Goal: Information Seeking & Learning: Learn about a topic

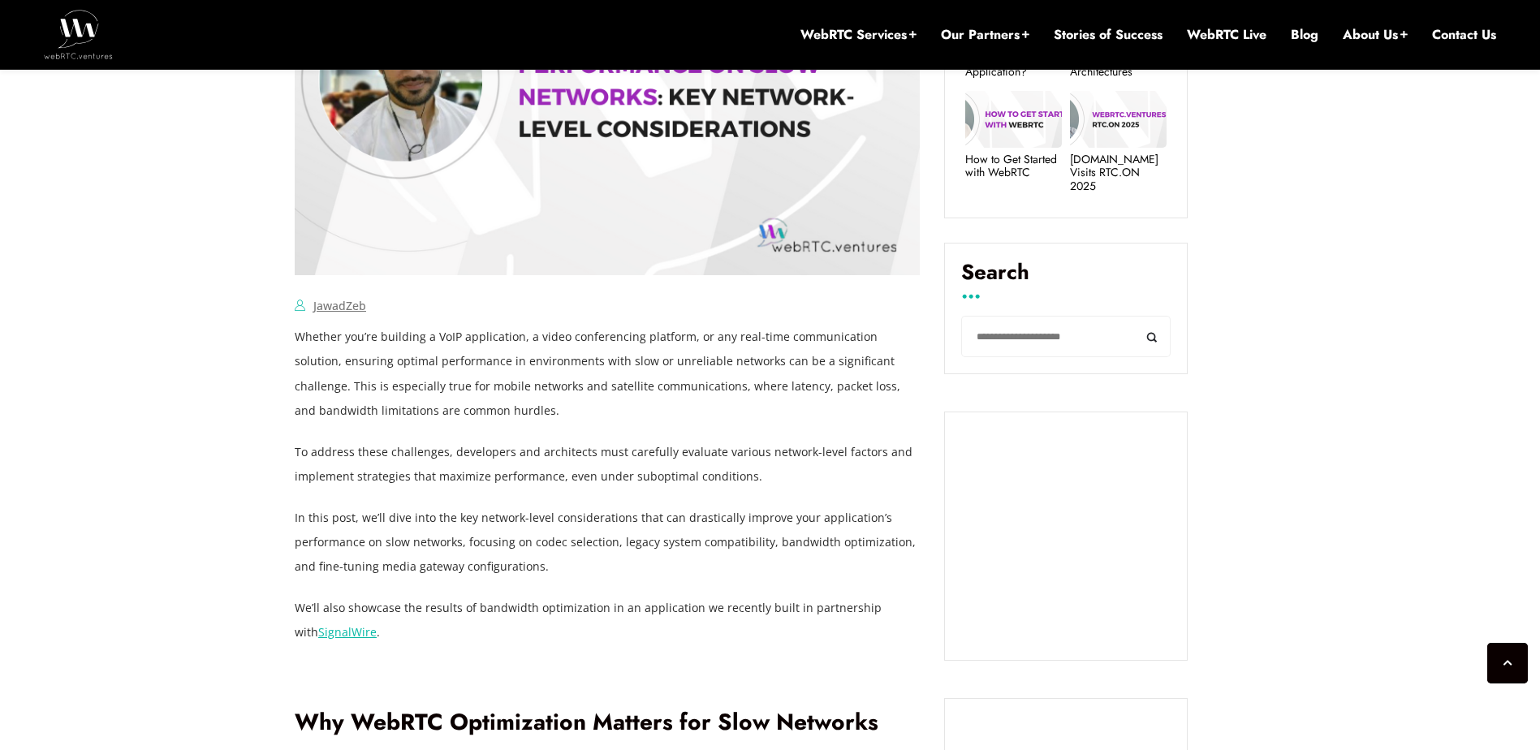
scroll to position [1396, 0]
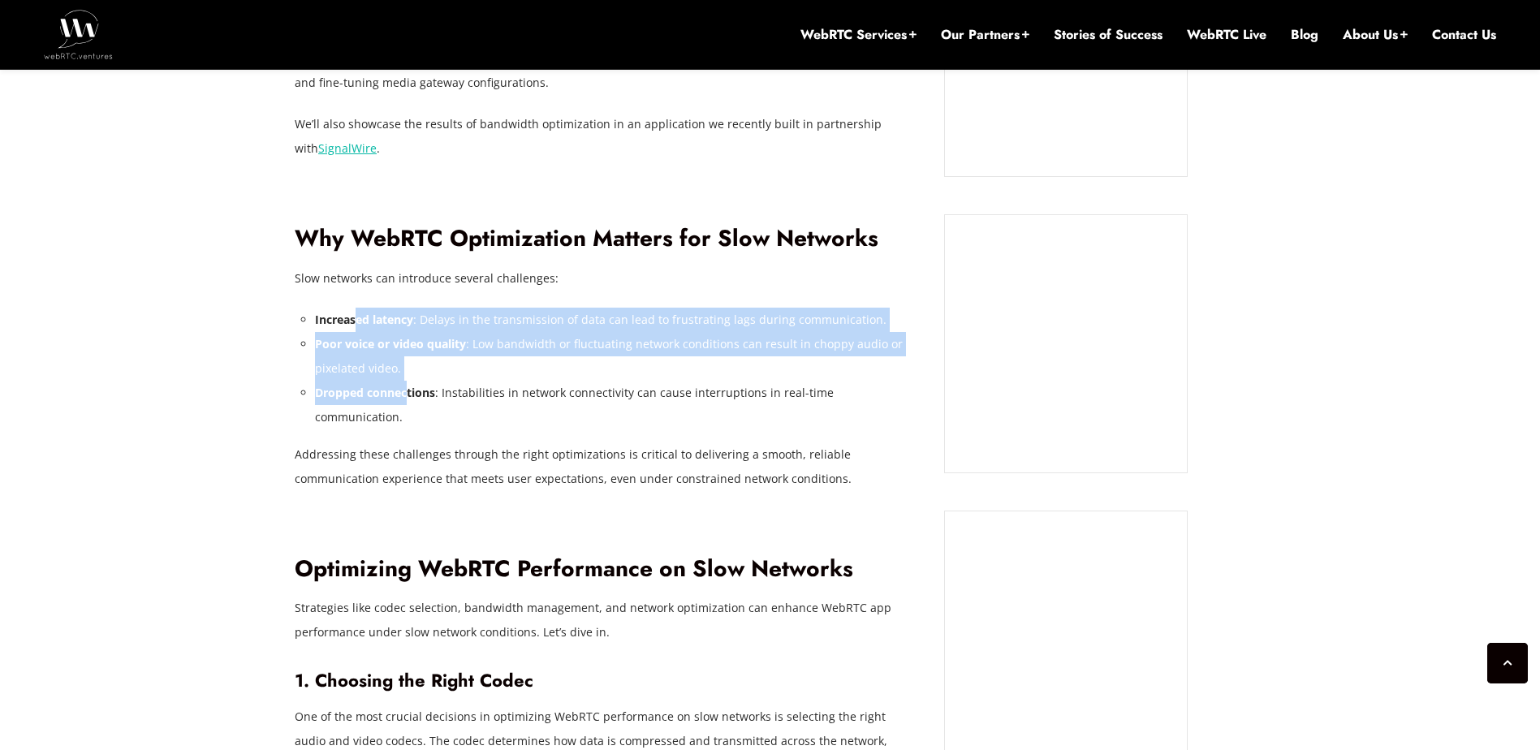
drag, startPoint x: 356, startPoint y: 320, endPoint x: 406, endPoint y: 394, distance: 88.9
click at [406, 394] on ul "Increased latency : Delays in the transmission of data can lead to frustrating …" at bounding box center [617, 369] width 605 height 122
click at [406, 394] on strong "Dropped connections" at bounding box center [375, 392] width 120 height 15
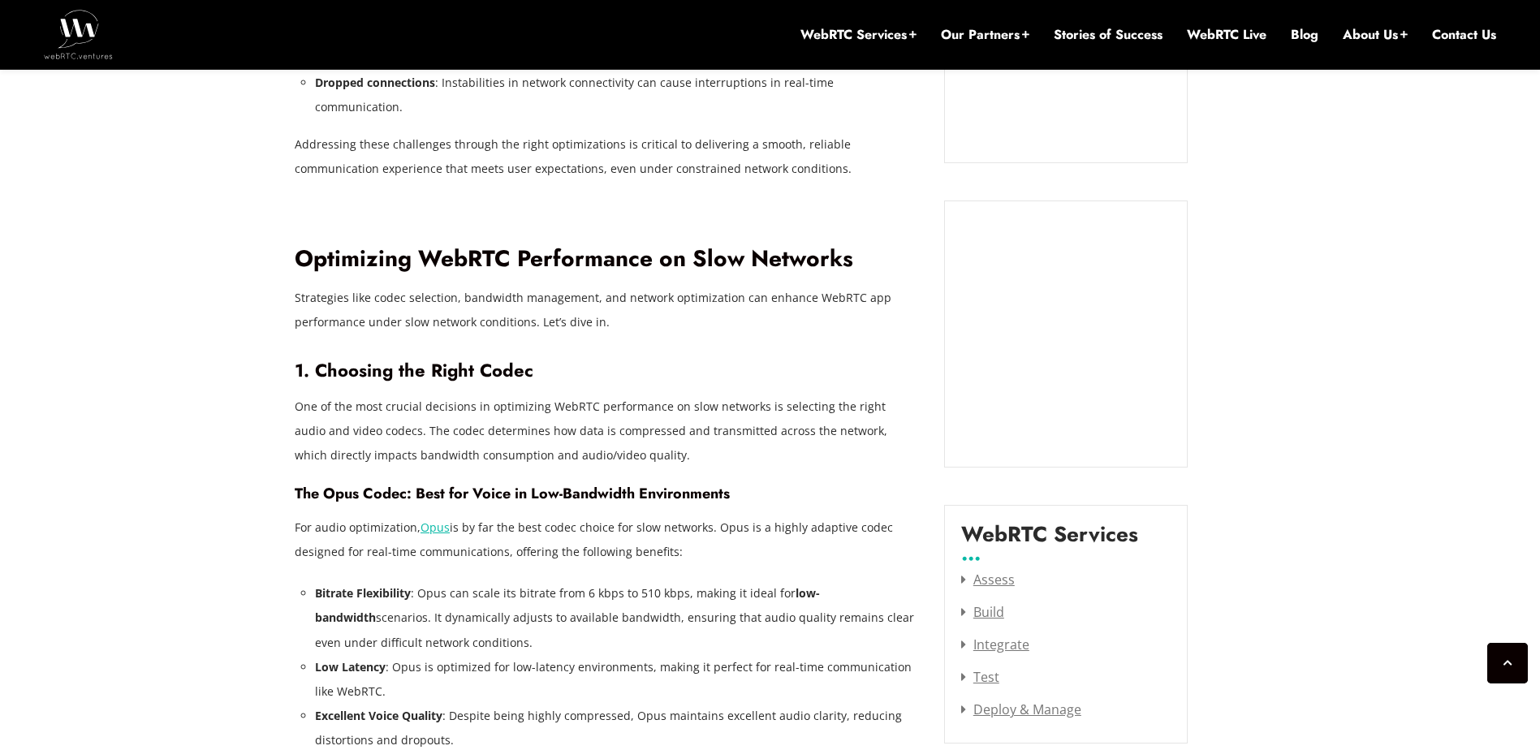
scroll to position [1721, 0]
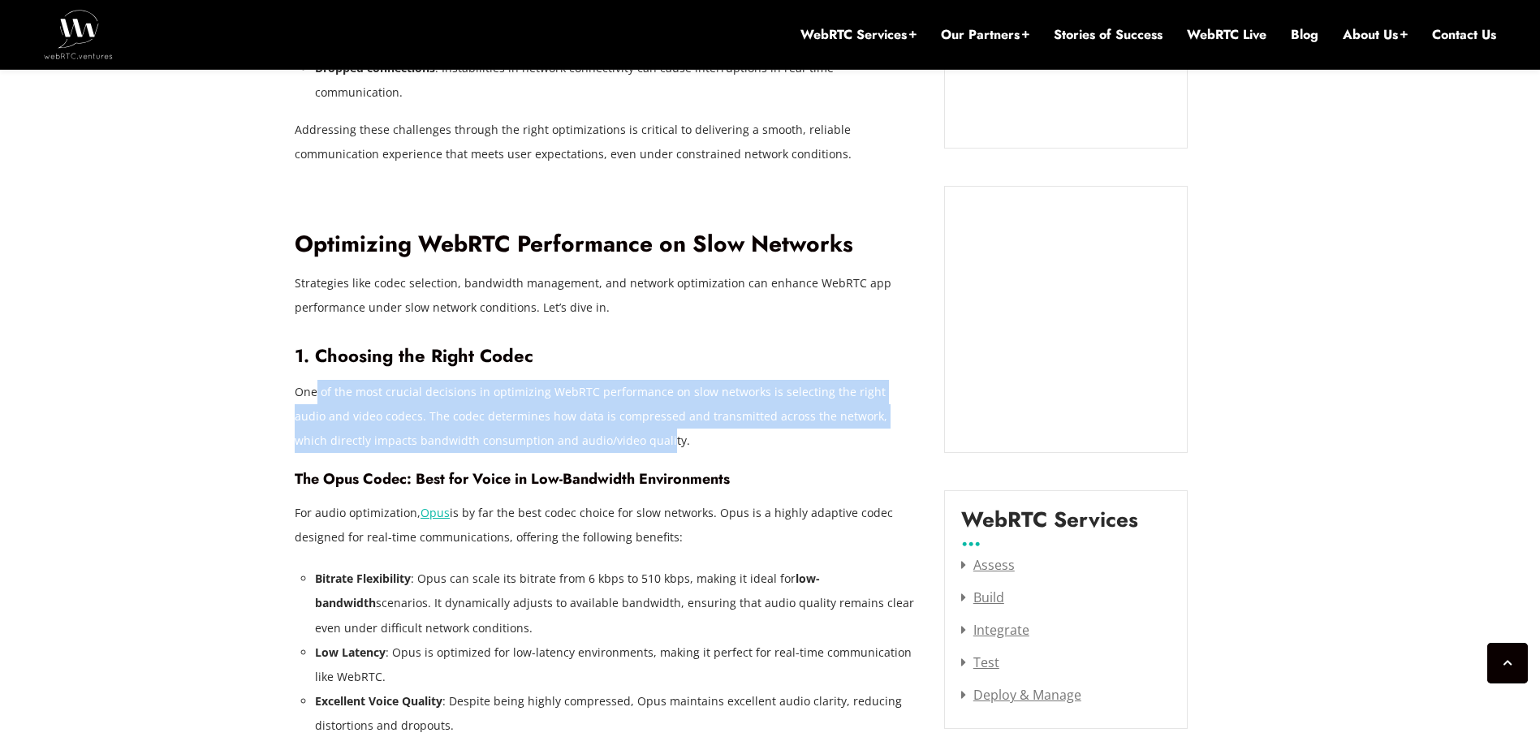
drag, startPoint x: 314, startPoint y: 371, endPoint x: 586, endPoint y: 427, distance: 277.6
click at [586, 427] on p "One of the most crucial decisions in optimizing WebRTC performance on slow netw…" at bounding box center [607, 416] width 625 height 73
drag, startPoint x: 373, startPoint y: 461, endPoint x: 697, endPoint y: 515, distance: 328.2
drag, startPoint x: 697, startPoint y: 515, endPoint x: 648, endPoint y: 517, distance: 49.6
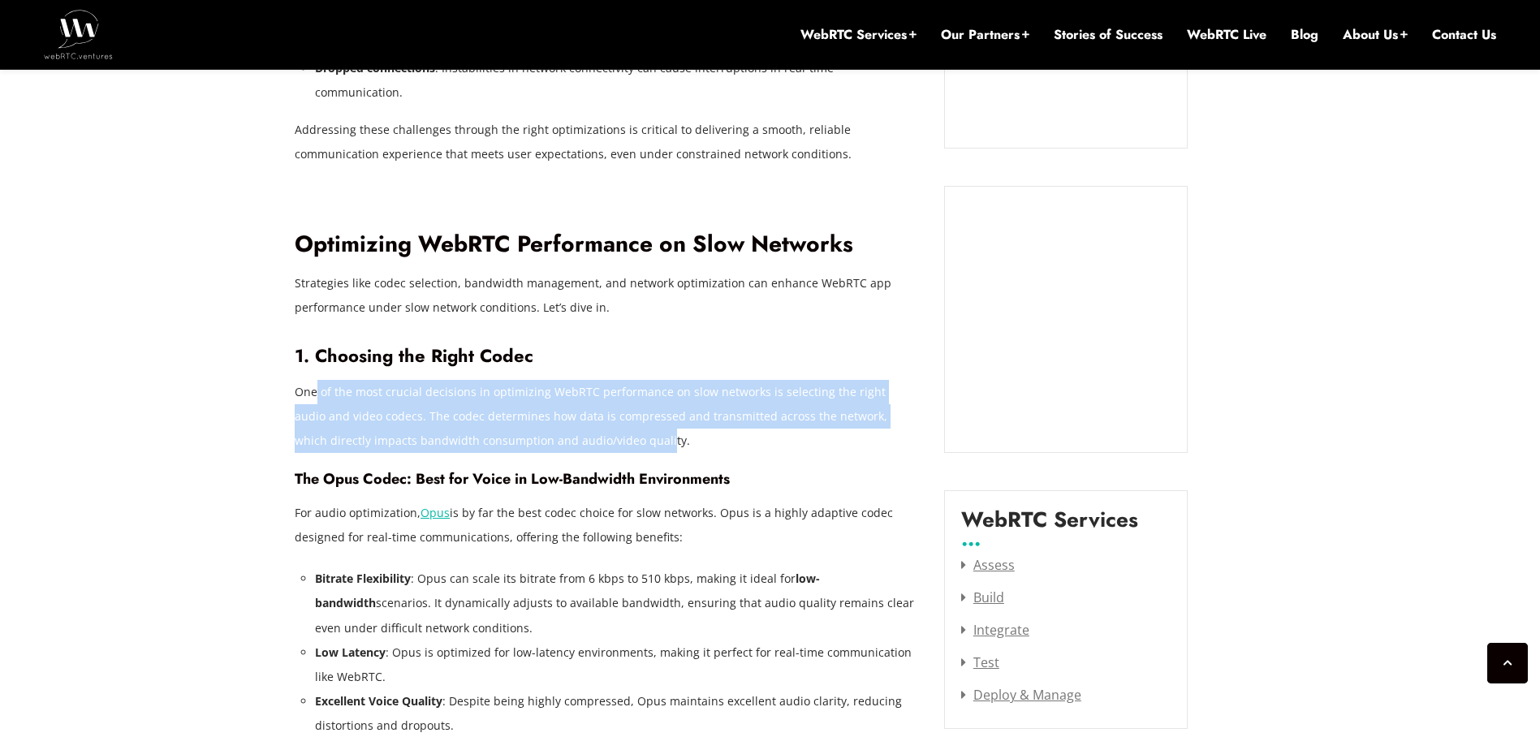
click at [648, 517] on p "For audio optimization, Opus is by far the best codec choice for slow networks.…" at bounding box center [607, 525] width 625 height 49
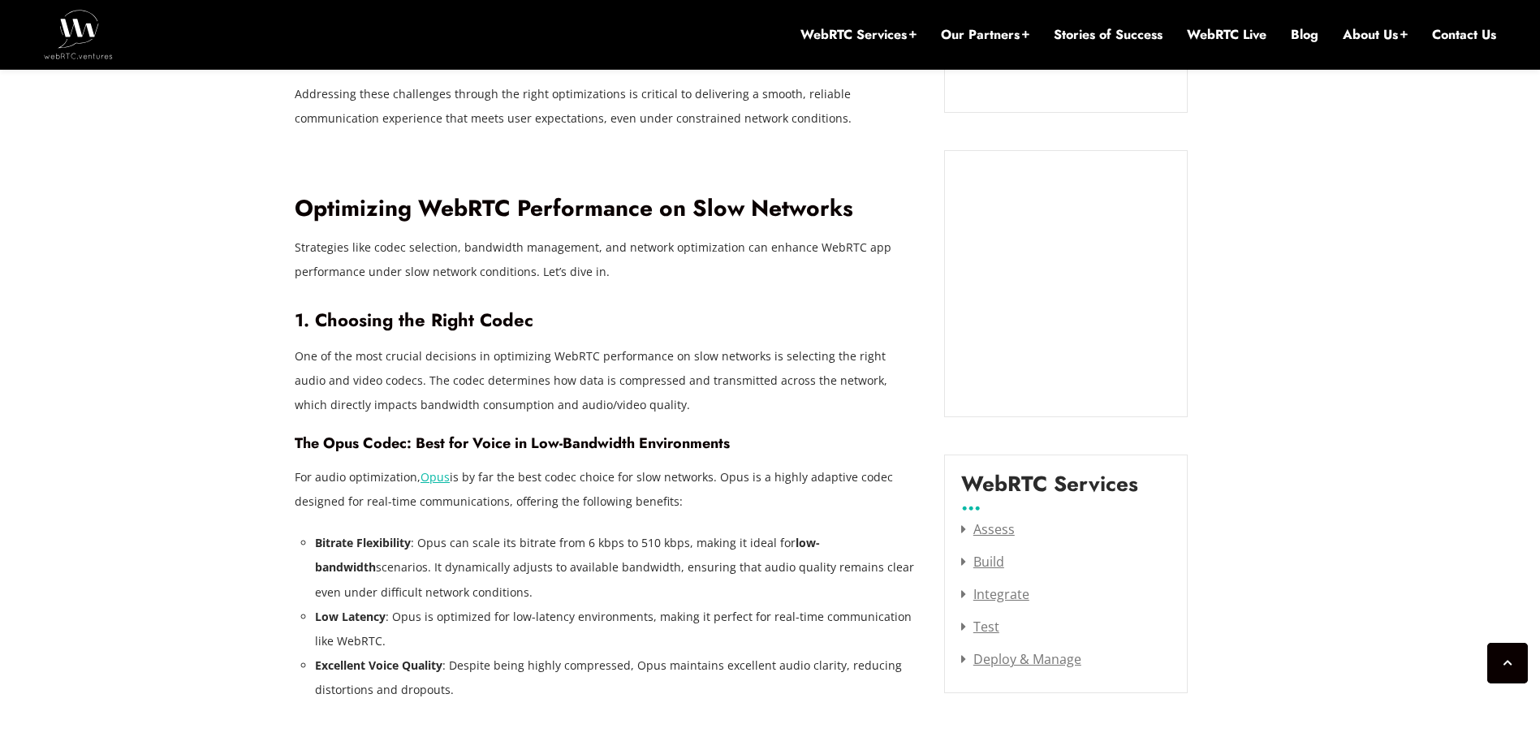
scroll to position [1802, 0]
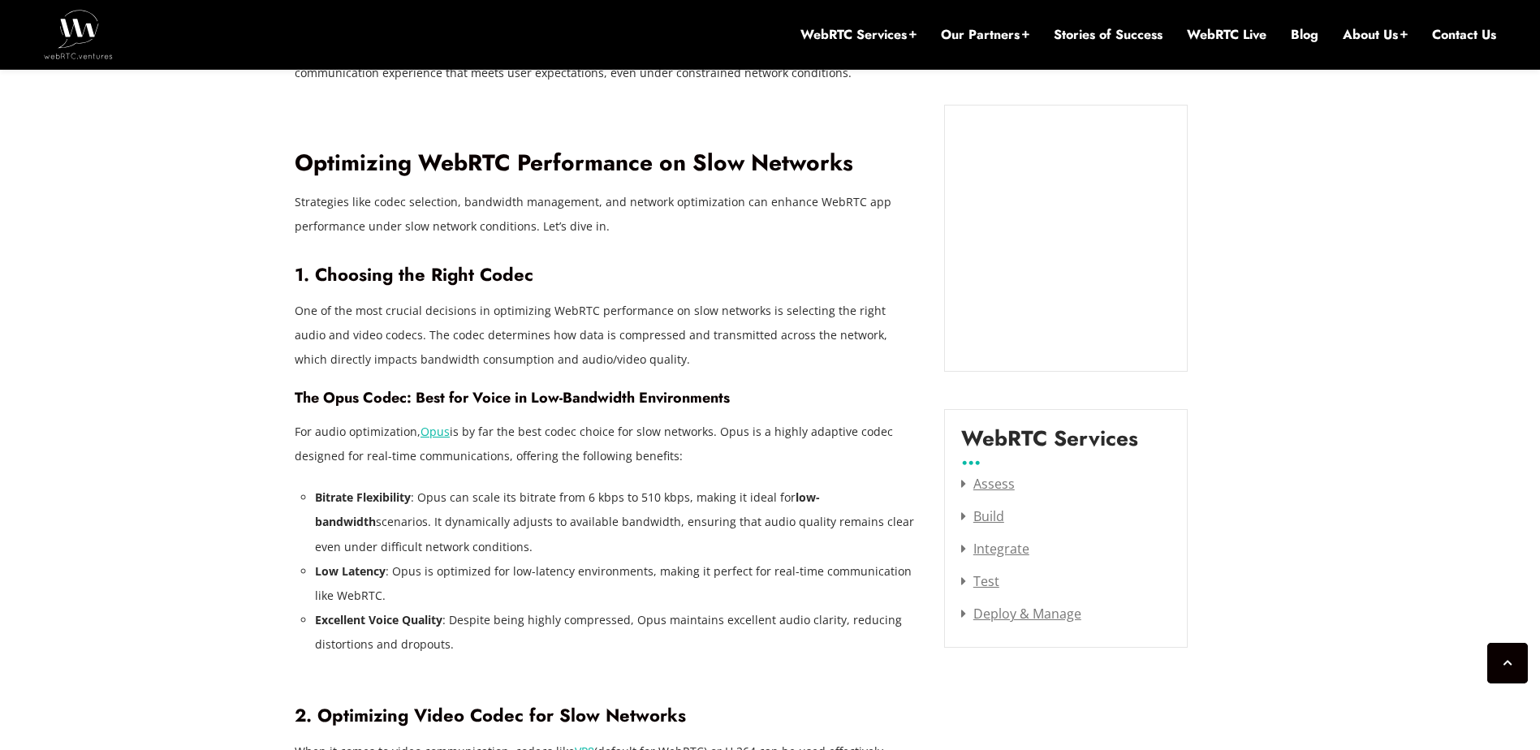
drag, startPoint x: 689, startPoint y: 437, endPoint x: 485, endPoint y: 442, distance: 203.8
click at [485, 442] on p "For audio optimization, Opus is by far the best codec choice for slow networks.…" at bounding box center [607, 444] width 625 height 49
drag, startPoint x: 485, startPoint y: 442, endPoint x: 429, endPoint y: 488, distance: 72.6
click at [429, 488] on li "Bitrate Flexibility : Opus can scale its bitrate from 6 kbps to 510 kbps, makin…" at bounding box center [617, 521] width 605 height 73
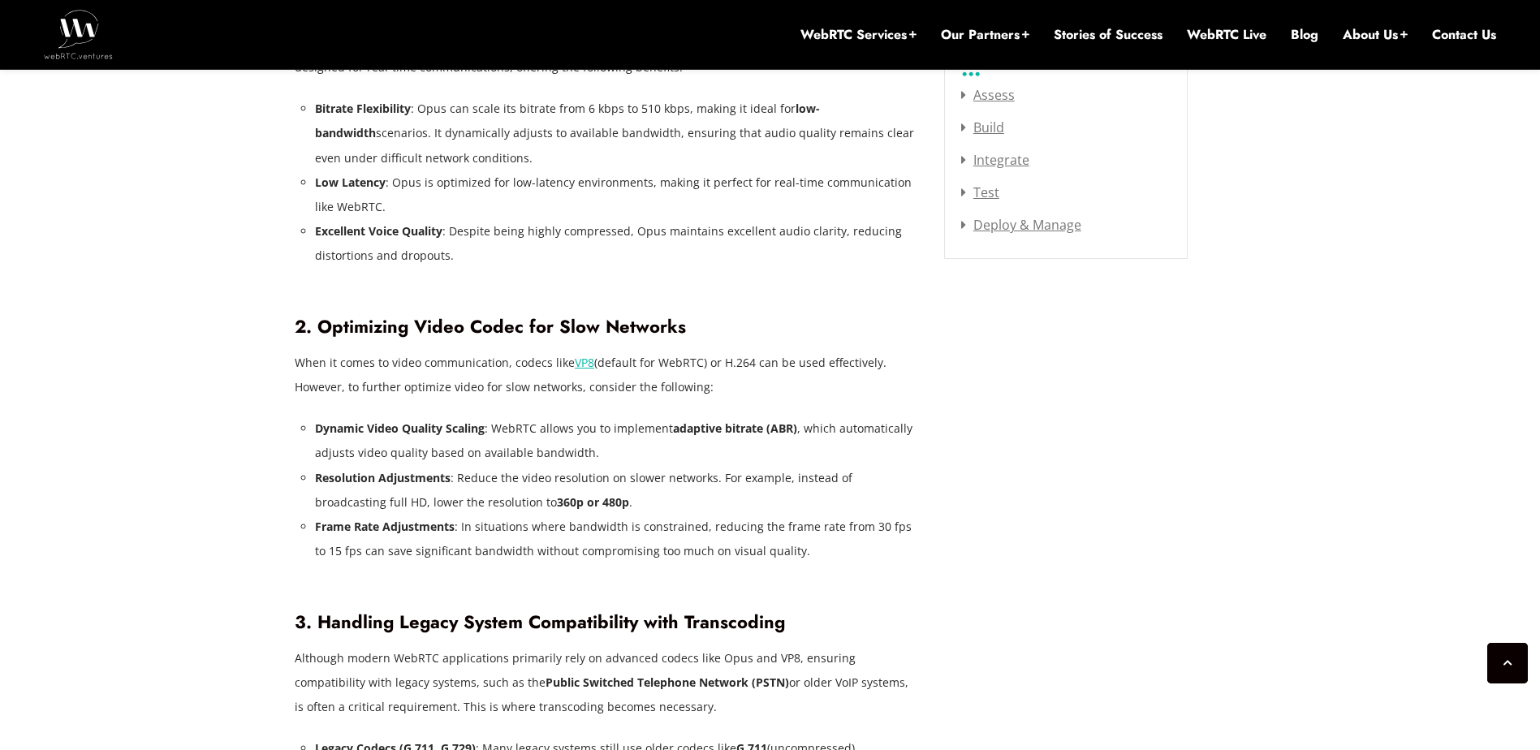
scroll to position [2208, 0]
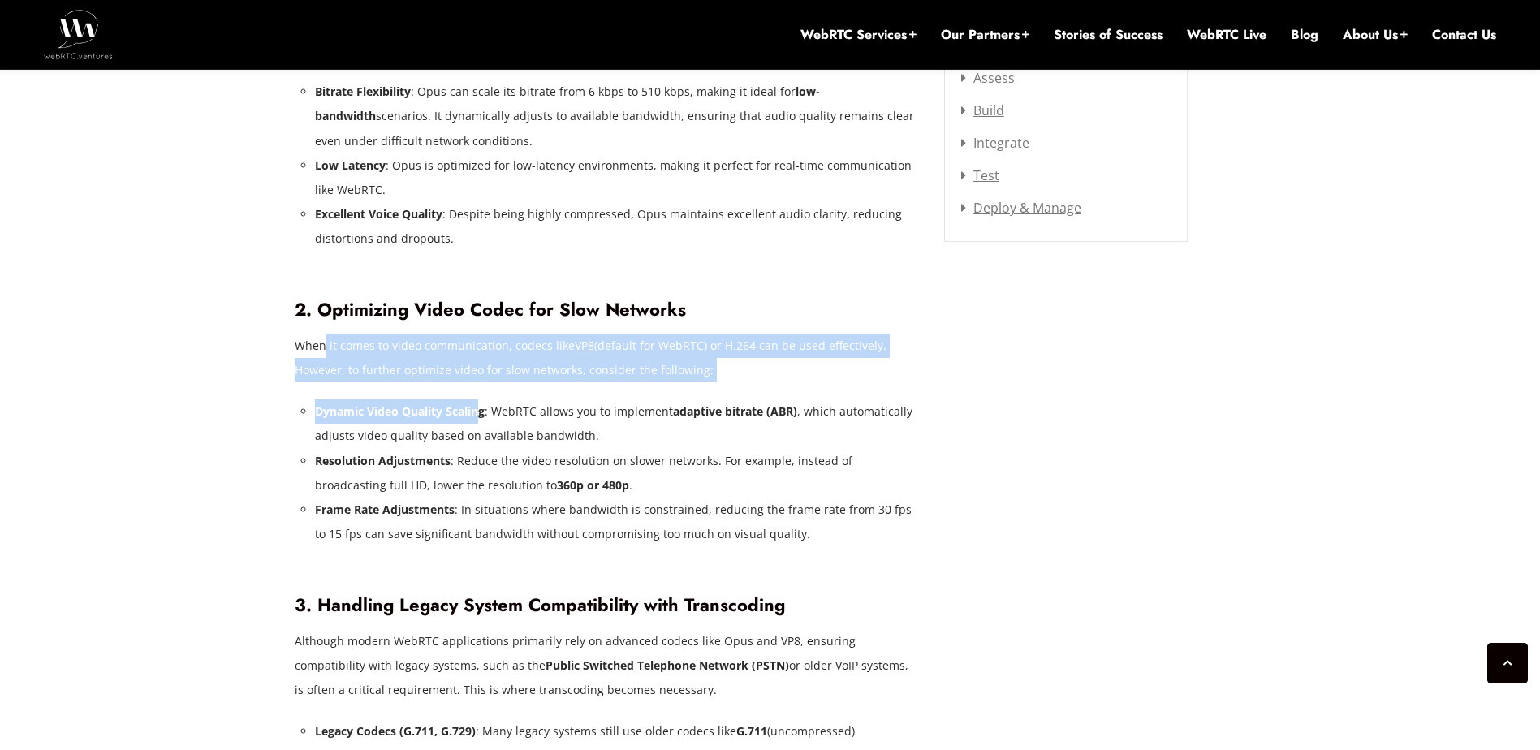
drag, startPoint x: 322, startPoint y: 322, endPoint x: 480, endPoint y: 361, distance: 163.0
click at [480, 361] on div "Whether you’re building a VoIP application, a video conferencing platform, or a…" at bounding box center [607, 762] width 625 height 3466
drag, startPoint x: 480, startPoint y: 361, endPoint x: 411, endPoint y: 395, distance: 77.7
click at [410, 399] on li "Dynamic Video Quality Scaling : WebRTC allows you to implement adaptive bitrate…" at bounding box center [617, 423] width 605 height 49
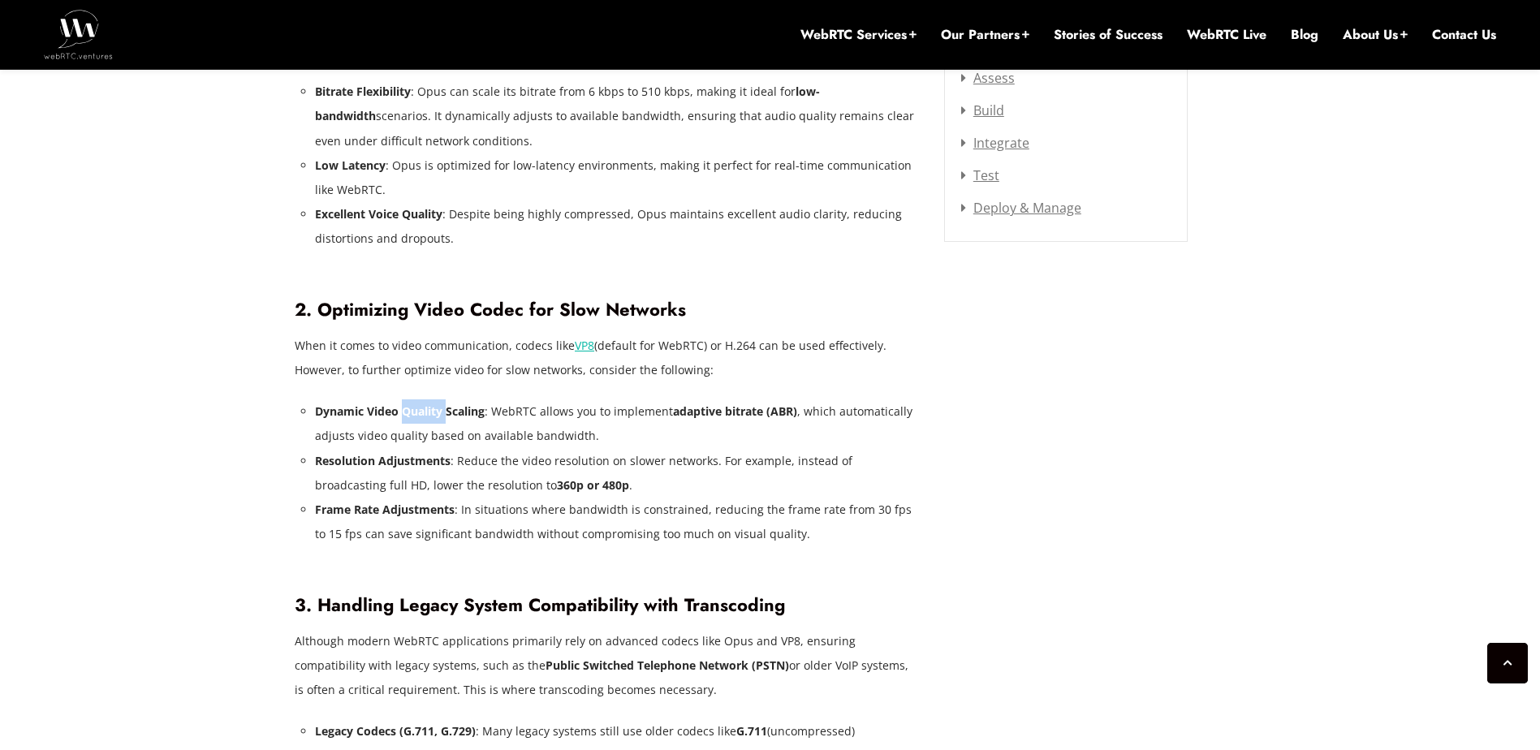
click at [411, 399] on li "Dynamic Video Quality Scaling : WebRTC allows you to implement adaptive bitrate…" at bounding box center [617, 423] width 605 height 49
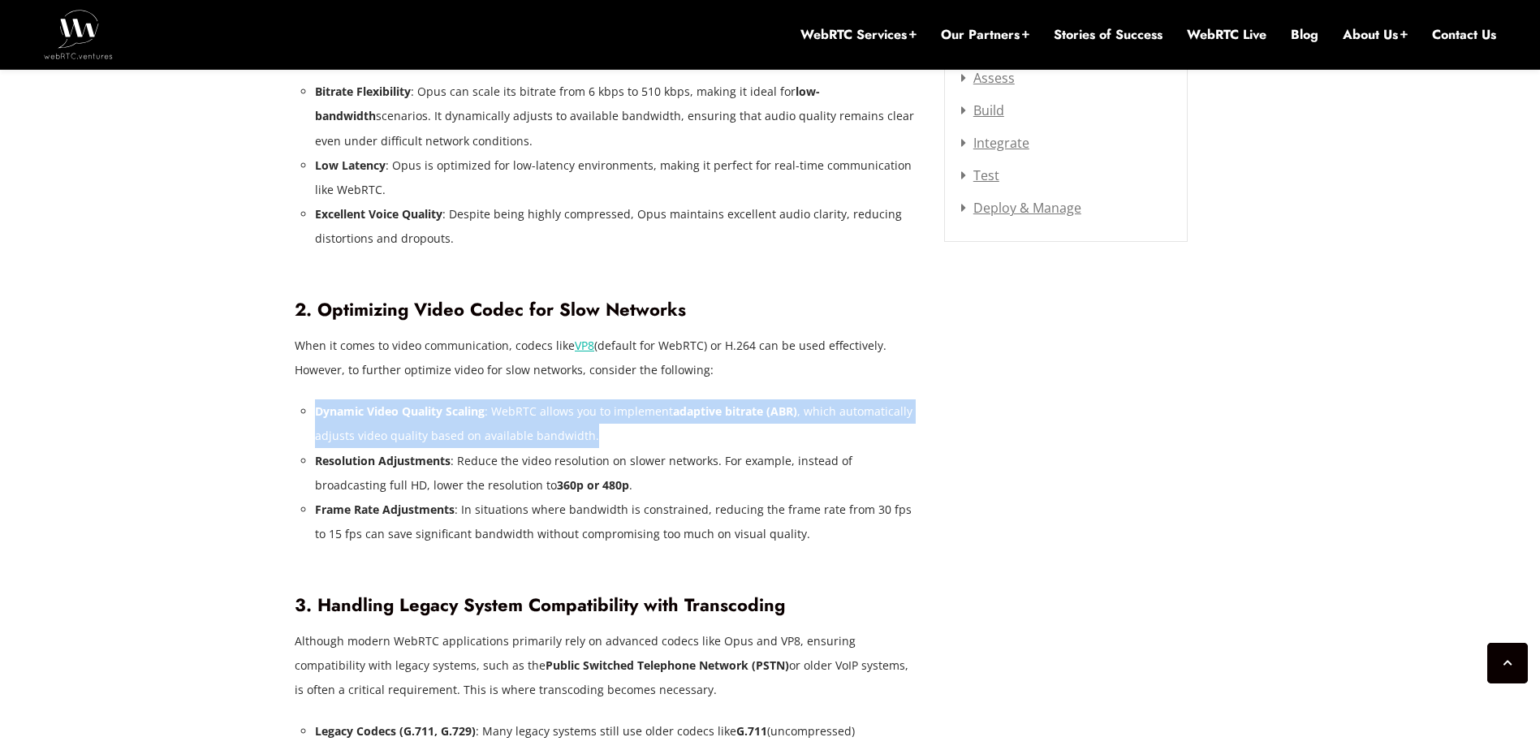
drag, startPoint x: 411, startPoint y: 395, endPoint x: 431, endPoint y: 442, distance: 51.3
click at [431, 453] on strong "Resolution Adjustments" at bounding box center [383, 460] width 136 height 15
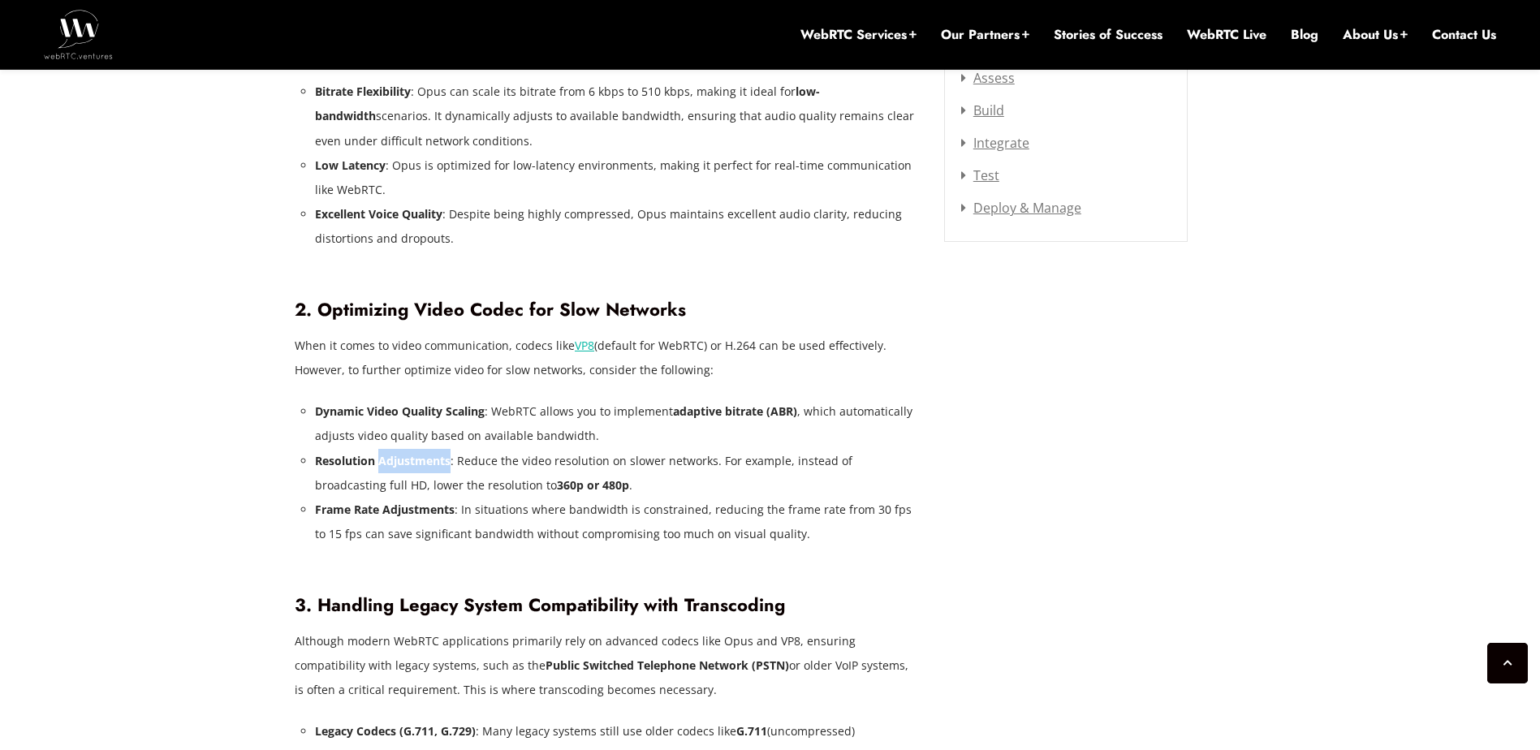
click at [431, 453] on strong "Resolution Adjustments" at bounding box center [383, 460] width 136 height 15
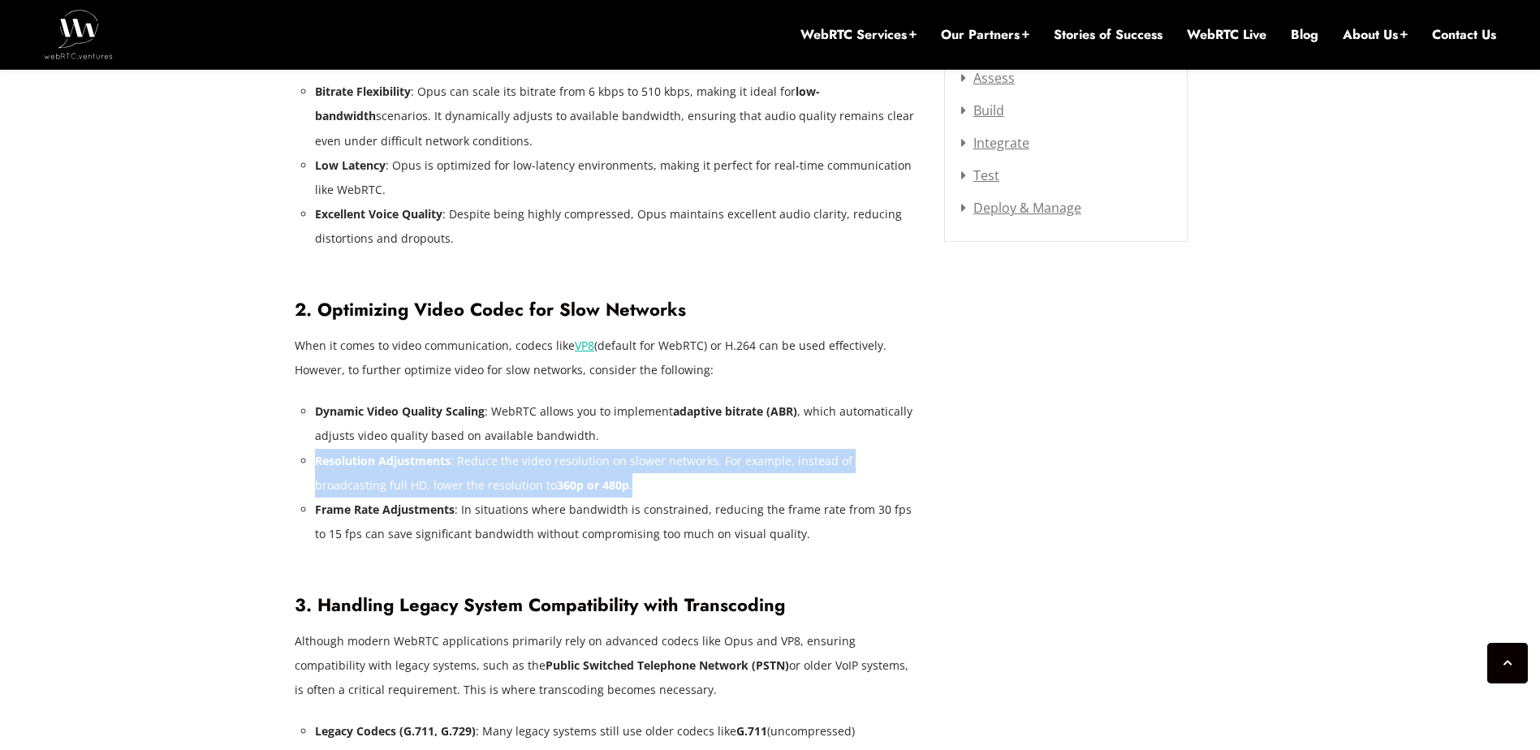
click at [433, 453] on strong "Resolution Adjustments" at bounding box center [383, 460] width 136 height 15
drag, startPoint x: 433, startPoint y: 442, endPoint x: 581, endPoint y: 451, distance: 148.8
click at [581, 451] on li "Resolution Adjustments : Reduce the video resolution on slower networks. For ex…" at bounding box center [617, 473] width 605 height 49
drag, startPoint x: 661, startPoint y: 461, endPoint x: 534, endPoint y: 444, distance: 127.8
click at [532, 449] on li "Resolution Adjustments : Reduce the video resolution on slower networks. For ex…" at bounding box center [617, 473] width 605 height 49
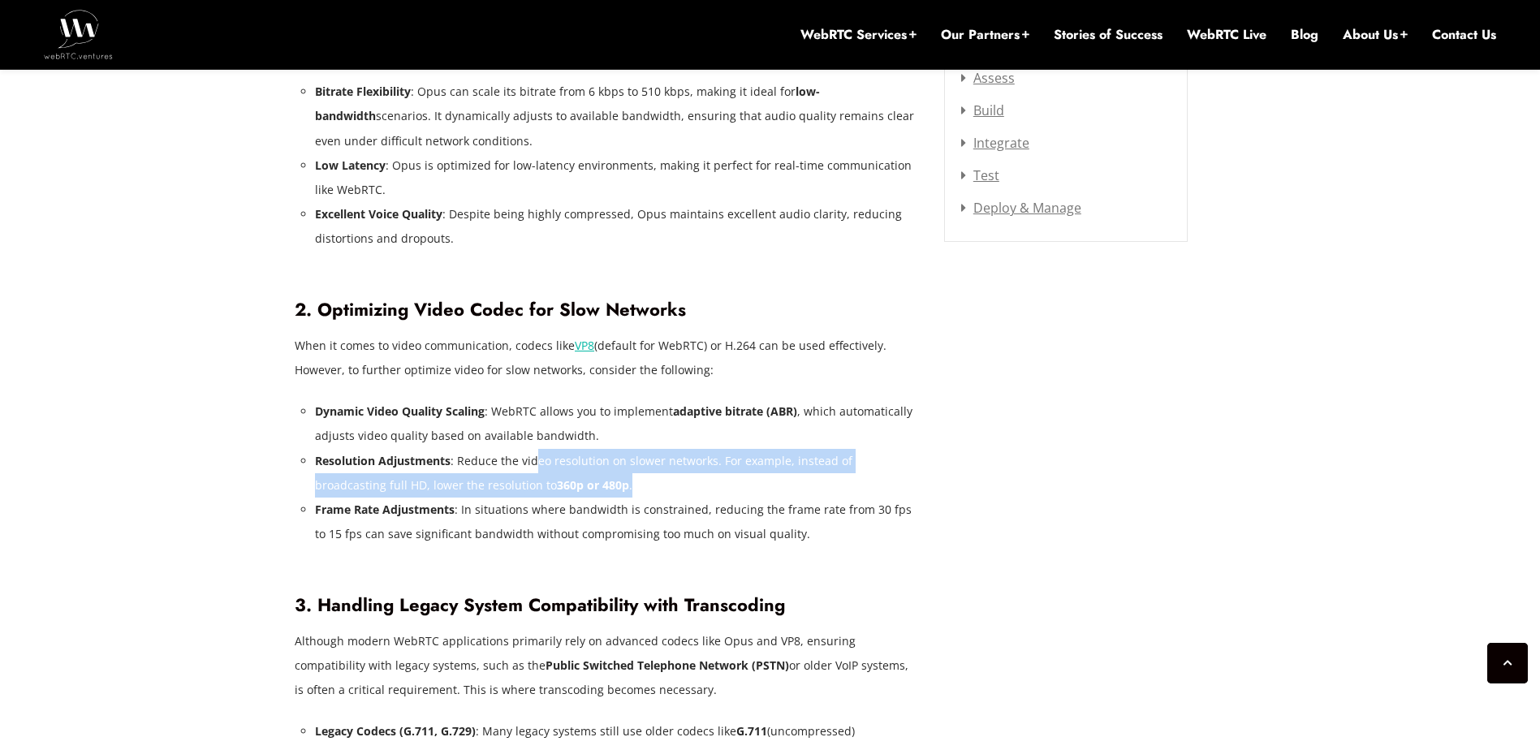
drag, startPoint x: 534, startPoint y: 444, endPoint x: 573, endPoint y: 461, distance: 42.5
click at [569, 462] on li "Resolution Adjustments : Reduce the video resolution on slower networks. For ex…" at bounding box center [617, 473] width 605 height 49
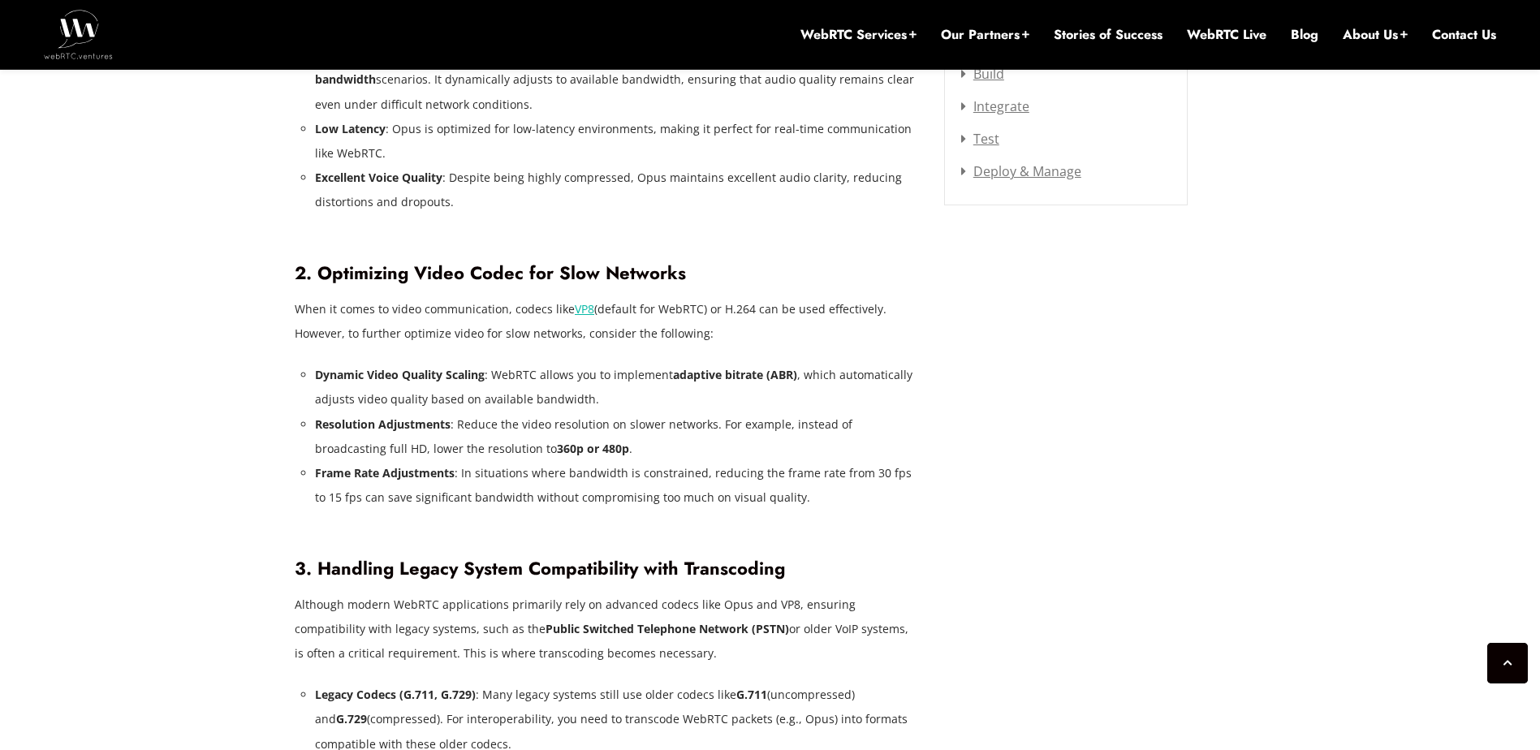
scroll to position [2289, 0]
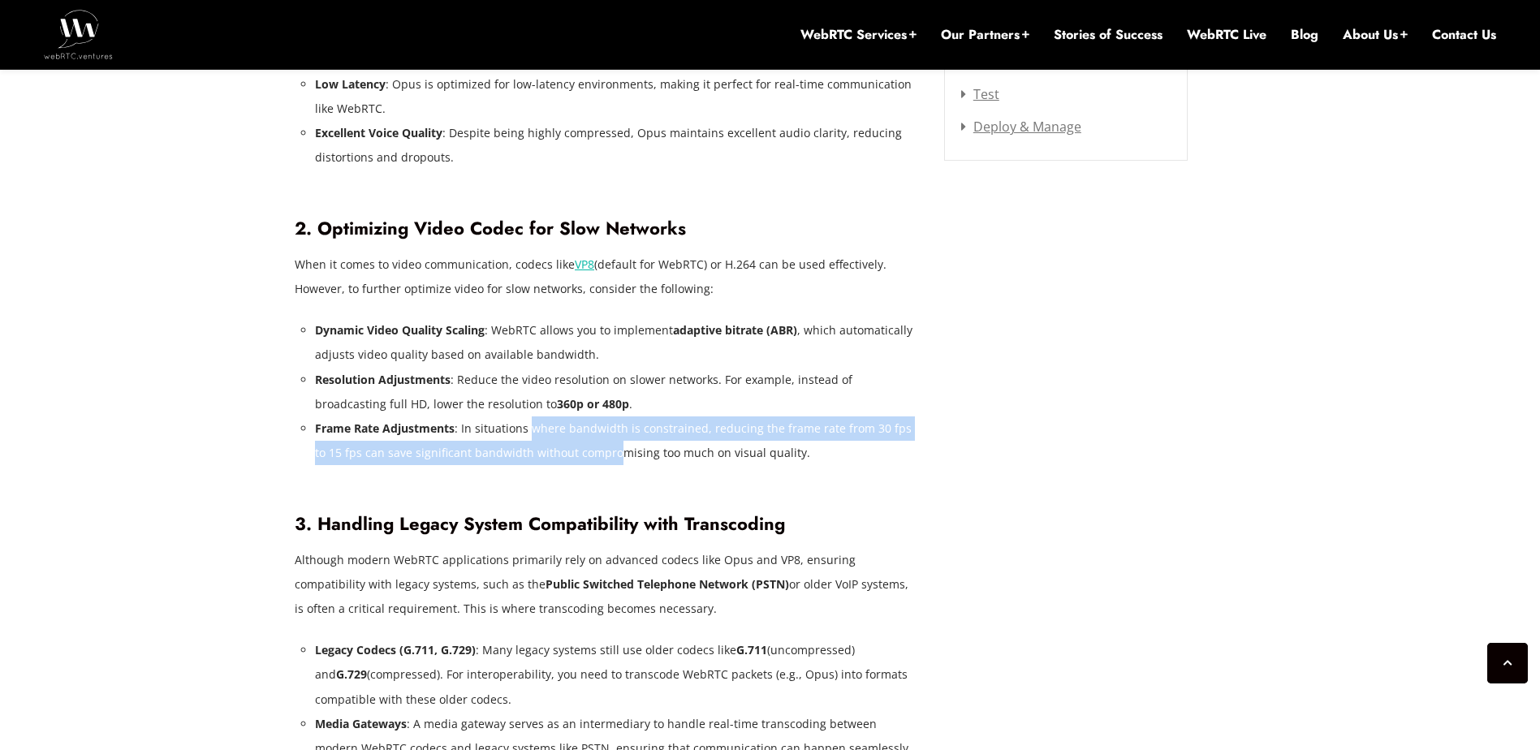
drag, startPoint x: 529, startPoint y: 409, endPoint x: 613, endPoint y: 430, distance: 86.2
click at [612, 430] on li "Frame Rate Adjustments : In situations where bandwidth is constrained, reducing…" at bounding box center [617, 440] width 605 height 49
click at [620, 432] on li "Frame Rate Adjustments : In situations where bandwidth is constrained, reducing…" at bounding box center [617, 440] width 605 height 49
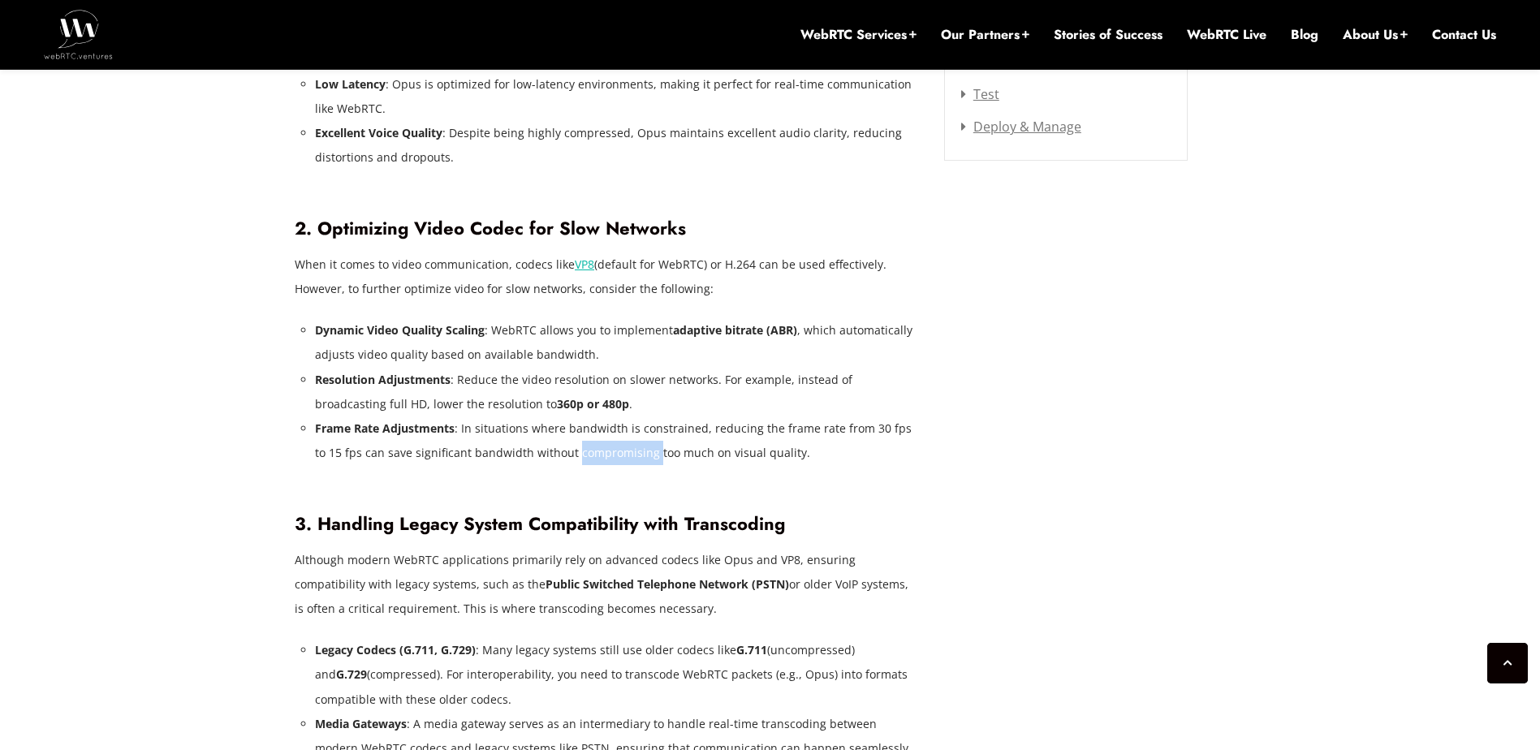
click at [620, 432] on li "Frame Rate Adjustments : In situations where bandwidth is constrained, reducing…" at bounding box center [617, 440] width 605 height 49
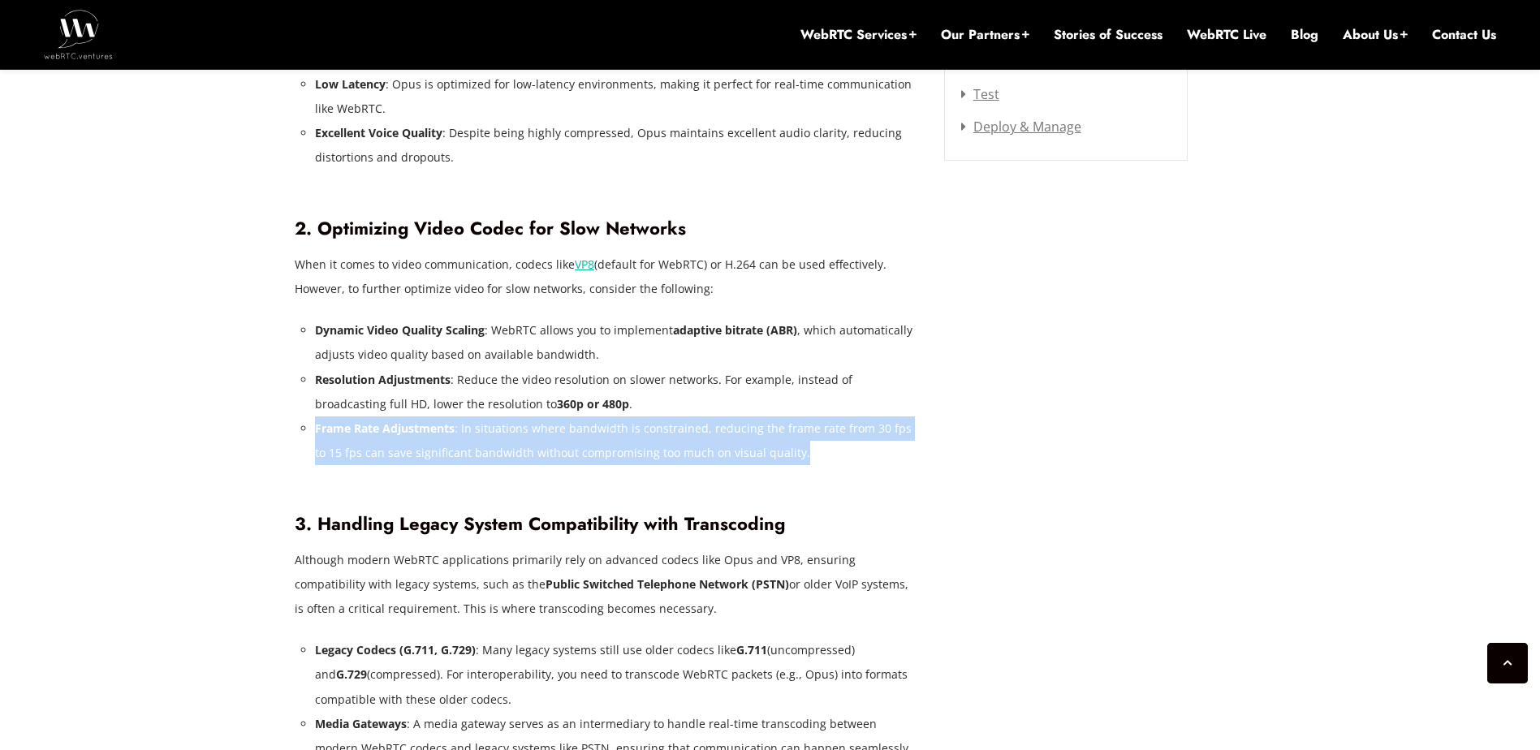
click at [622, 432] on li "Frame Rate Adjustments : In situations where bandwidth is constrained, reducing…" at bounding box center [617, 440] width 605 height 49
drag, startPoint x: 622, startPoint y: 432, endPoint x: 802, endPoint y: 454, distance: 181.5
click at [802, 477] on div at bounding box center [607, 482] width 625 height 11
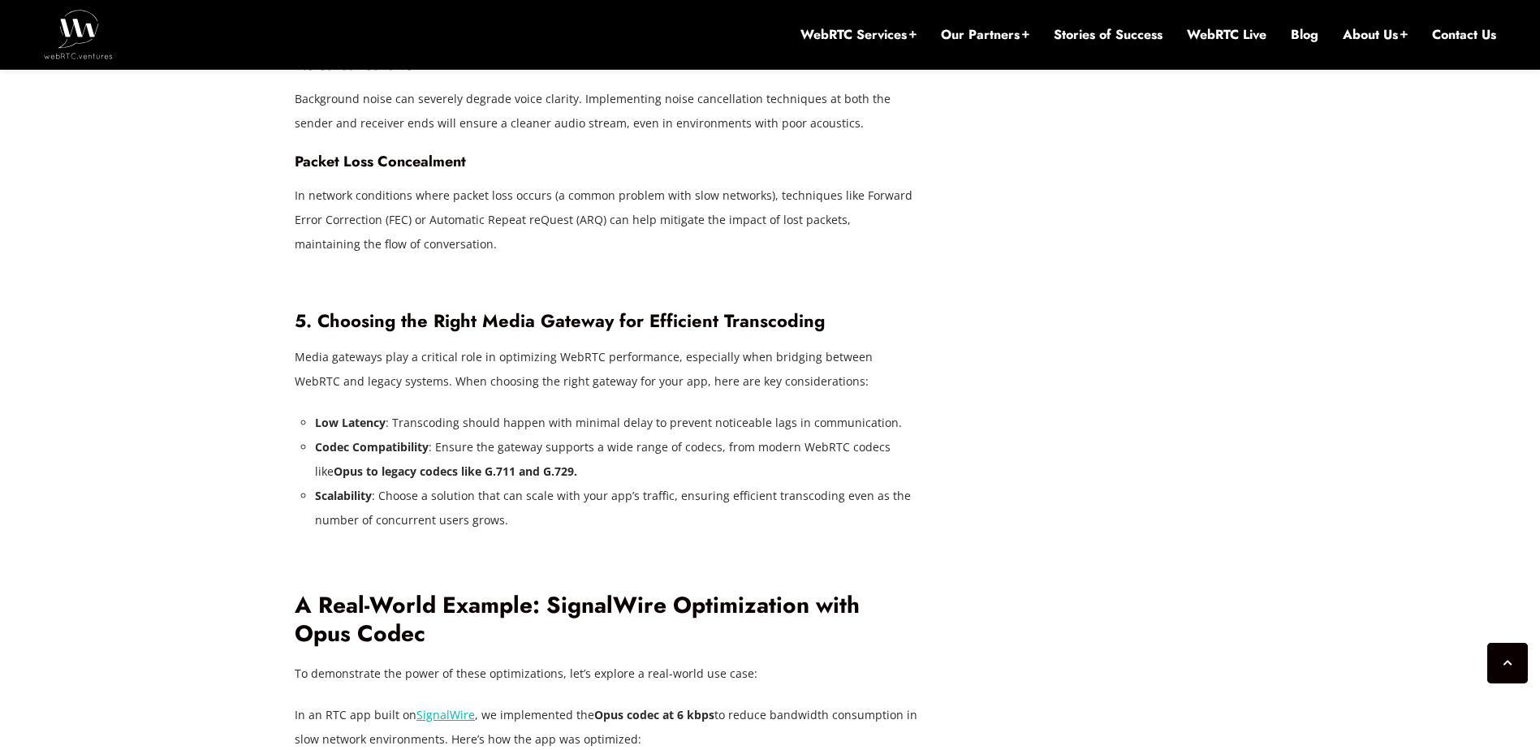
scroll to position [3425, 0]
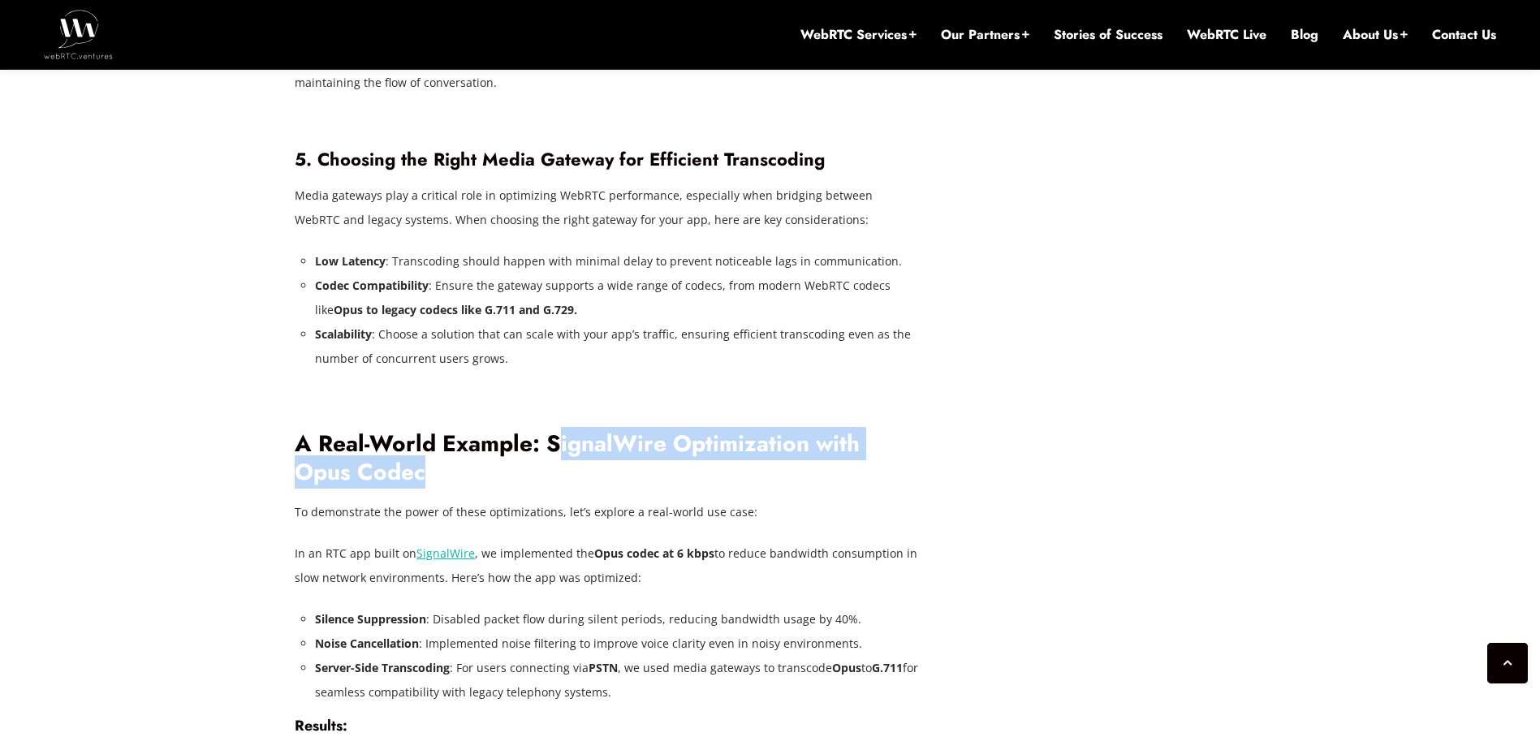
drag, startPoint x: 556, startPoint y: 420, endPoint x: 868, endPoint y: 457, distance: 314.7
click at [868, 457] on h2 "A Real-World Example: SignalWire Optimization with Opus Codec" at bounding box center [607, 458] width 625 height 56
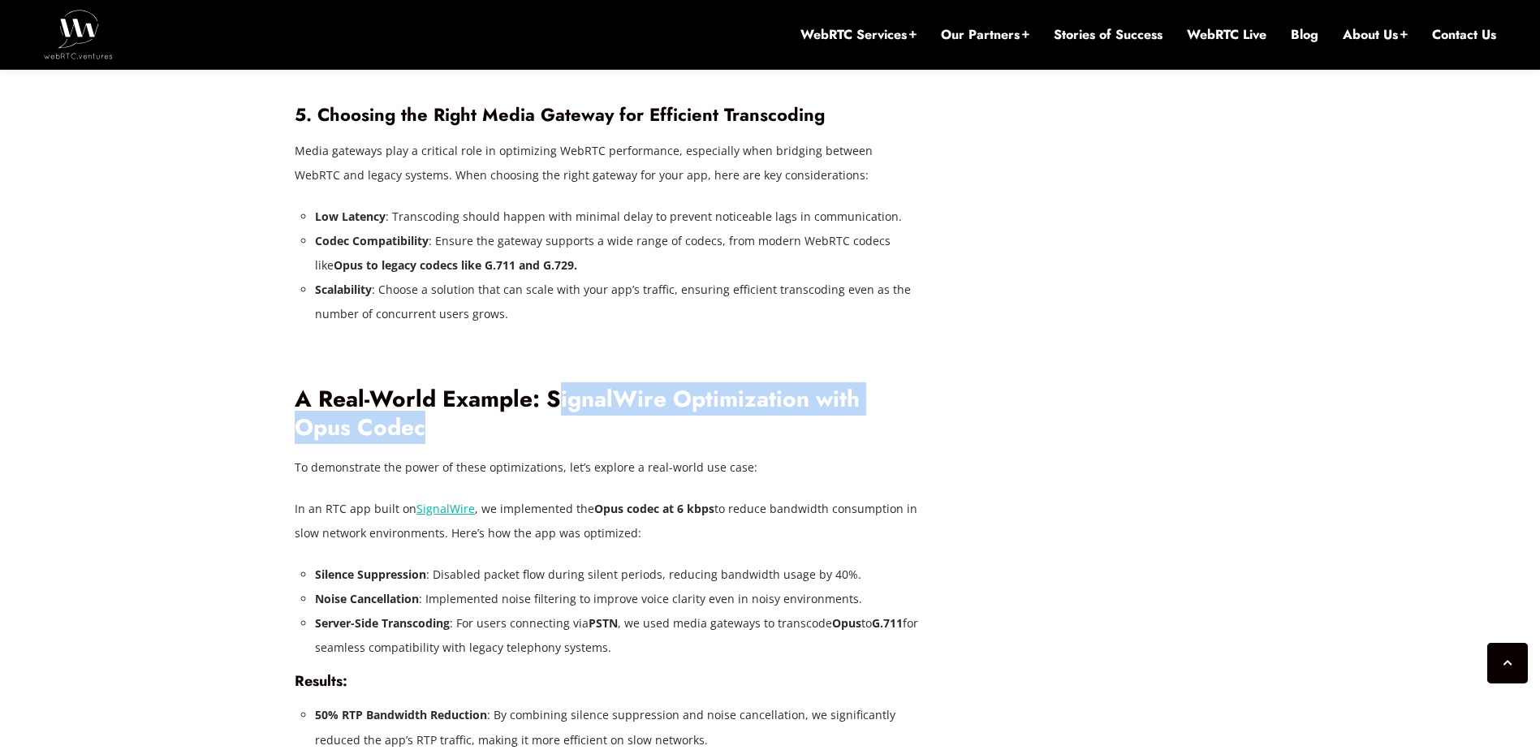
scroll to position [3587, 0]
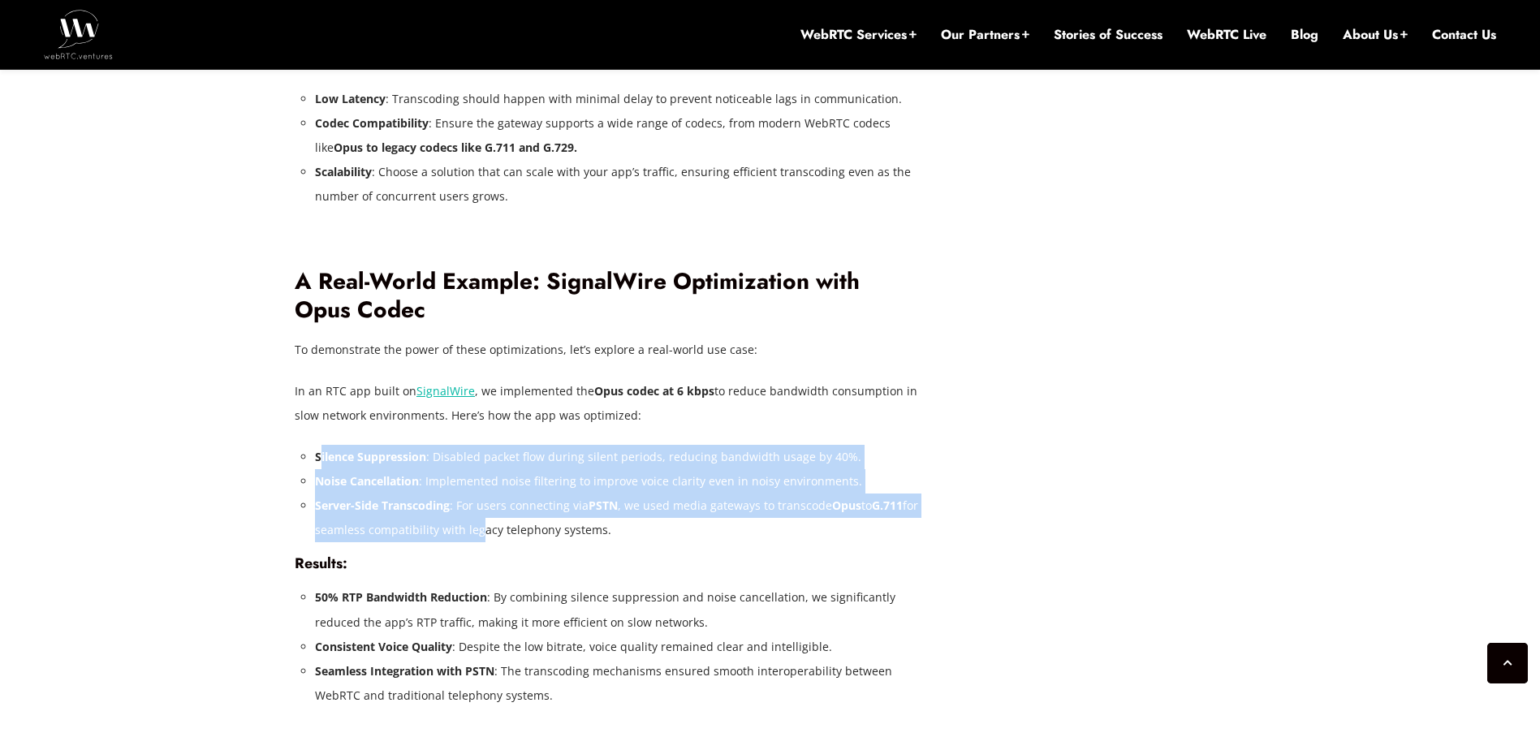
drag, startPoint x: 357, startPoint y: 437, endPoint x: 493, endPoint y: 513, distance: 156.3
click at [493, 513] on ul "Silence Suppression : Disabled packet flow during silent periods, reducing band…" at bounding box center [617, 493] width 605 height 97
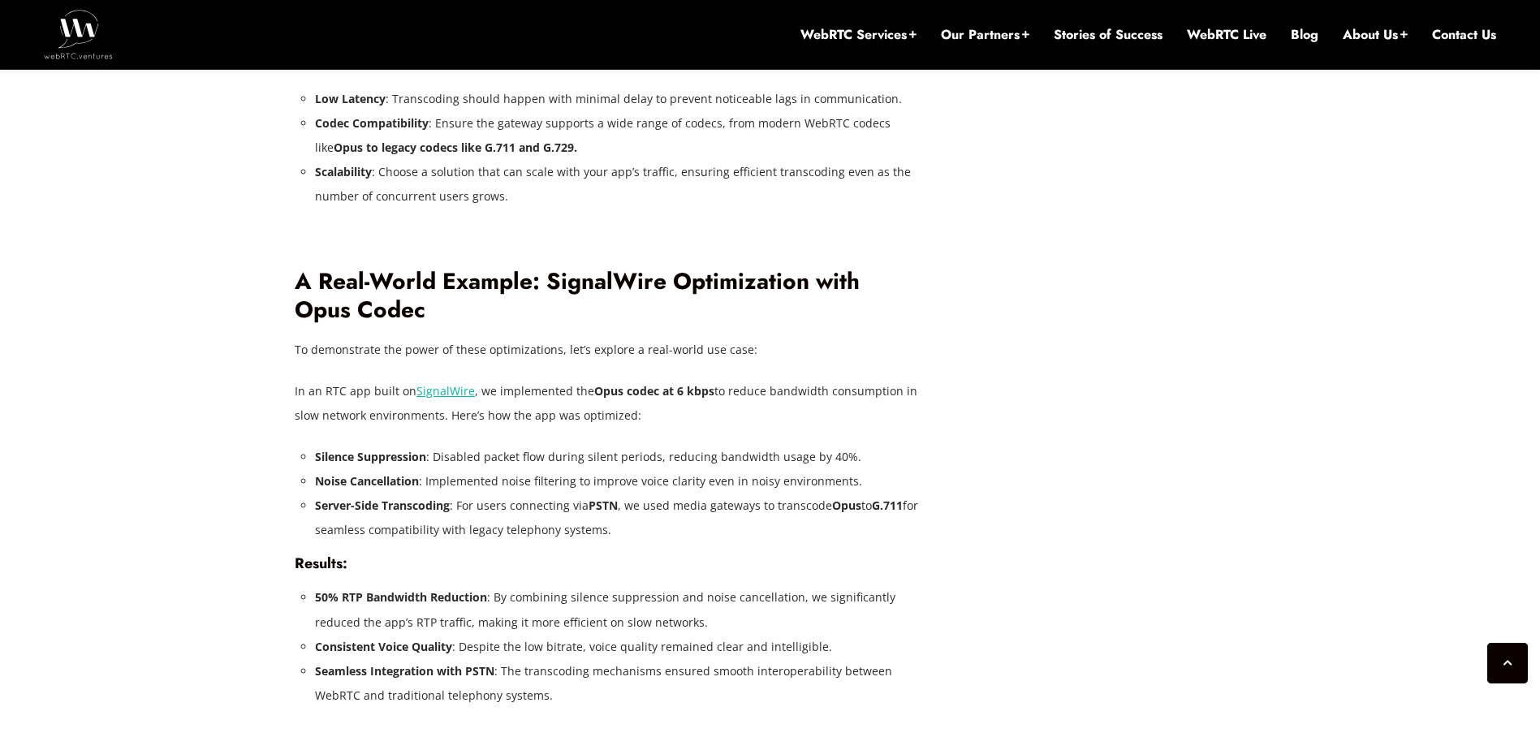
drag, startPoint x: 493, startPoint y: 513, endPoint x: 549, endPoint y: 522, distance: 55.9
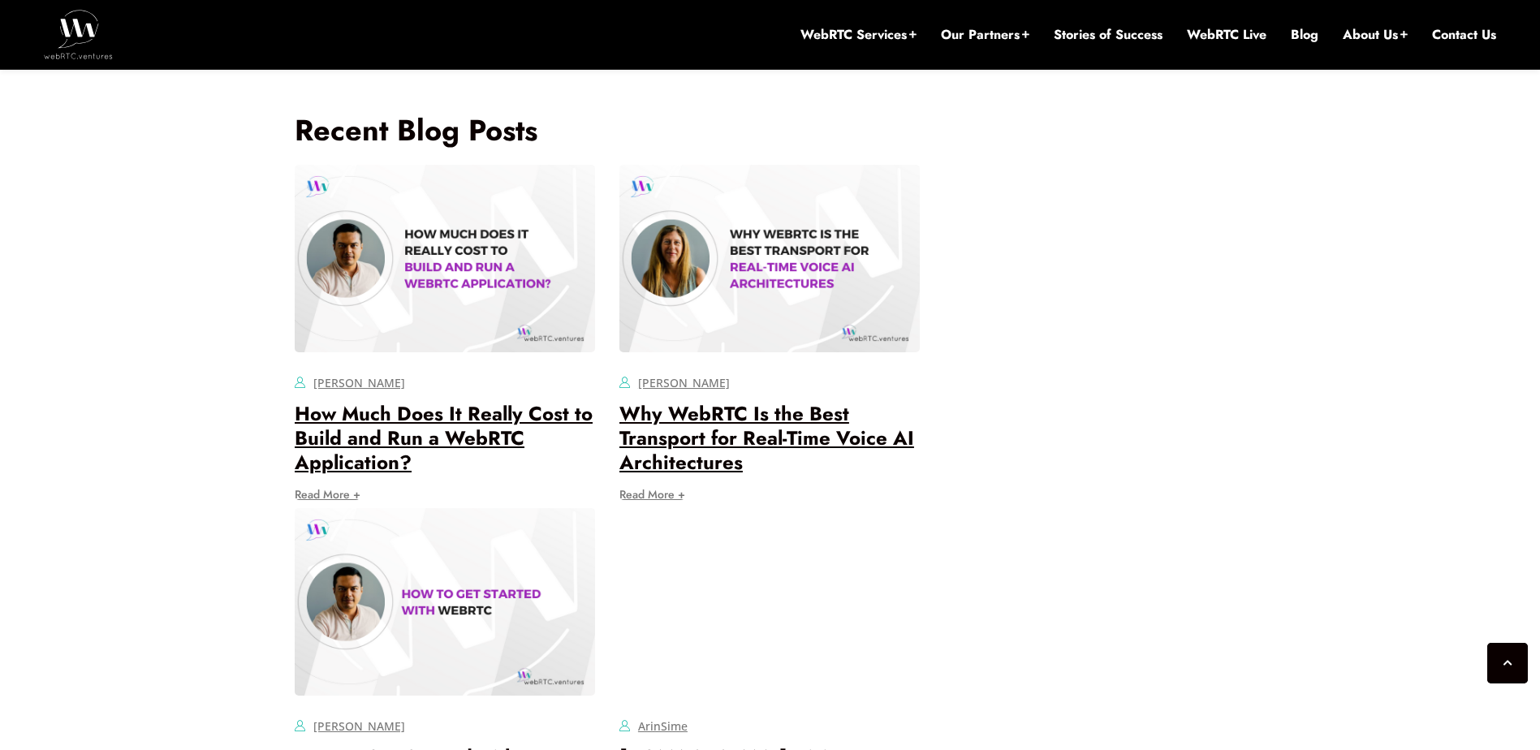
scroll to position [4724, 0]
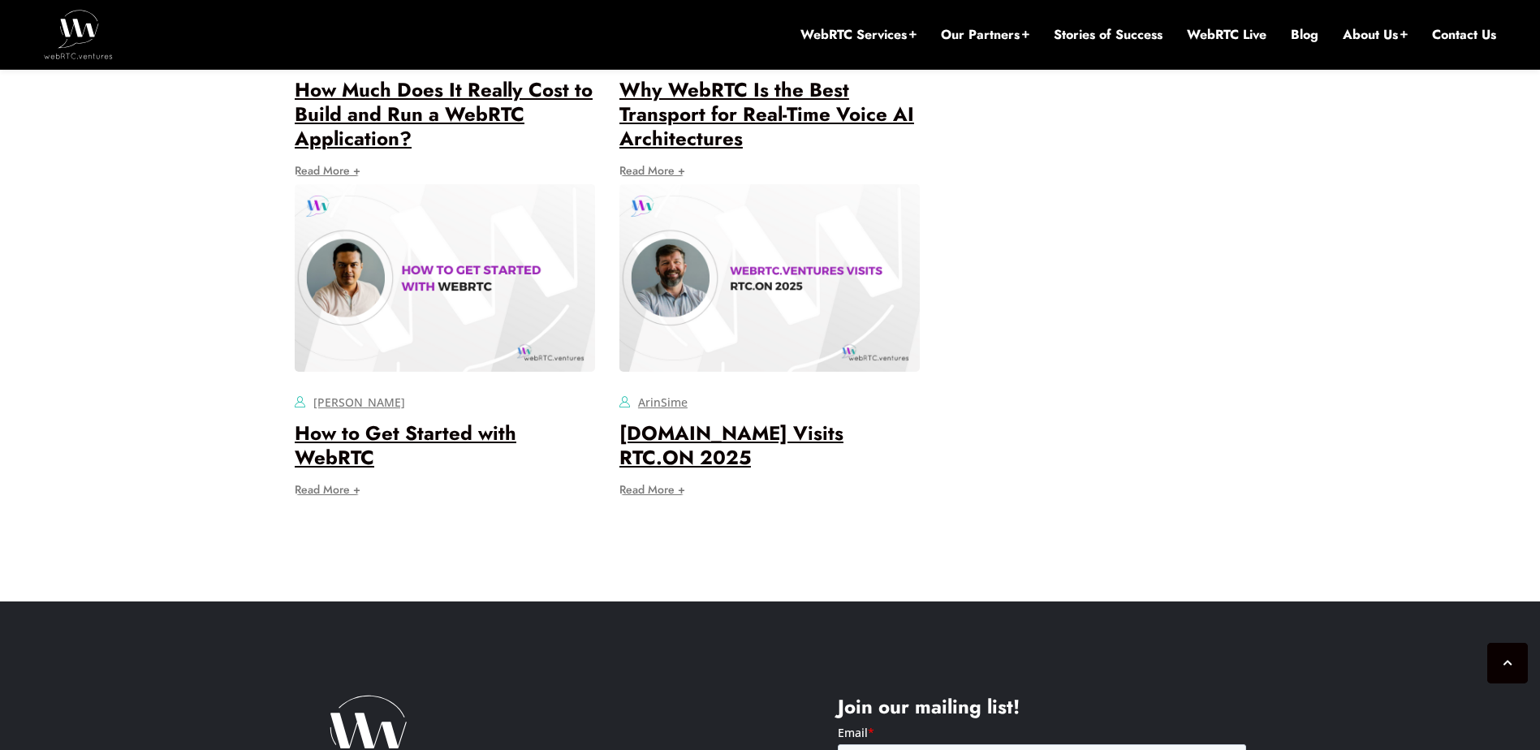
scroll to position [4886, 0]
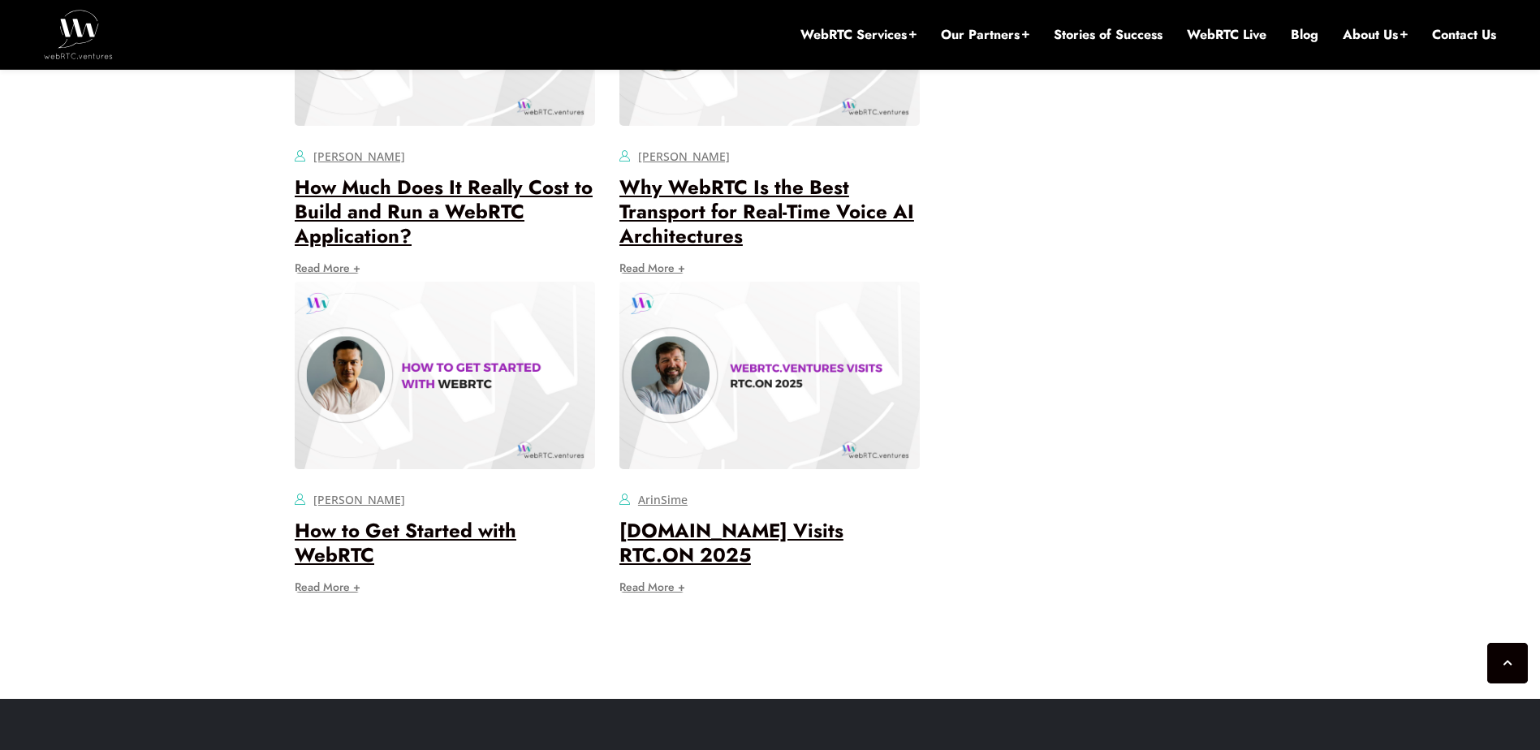
click at [464, 516] on link "How to Get Started with WebRTC" at bounding box center [406, 542] width 222 height 53
click at [490, 173] on link "How Much Does It Really Cost to Build and Run a WebRTC Application?" at bounding box center [444, 211] width 298 height 77
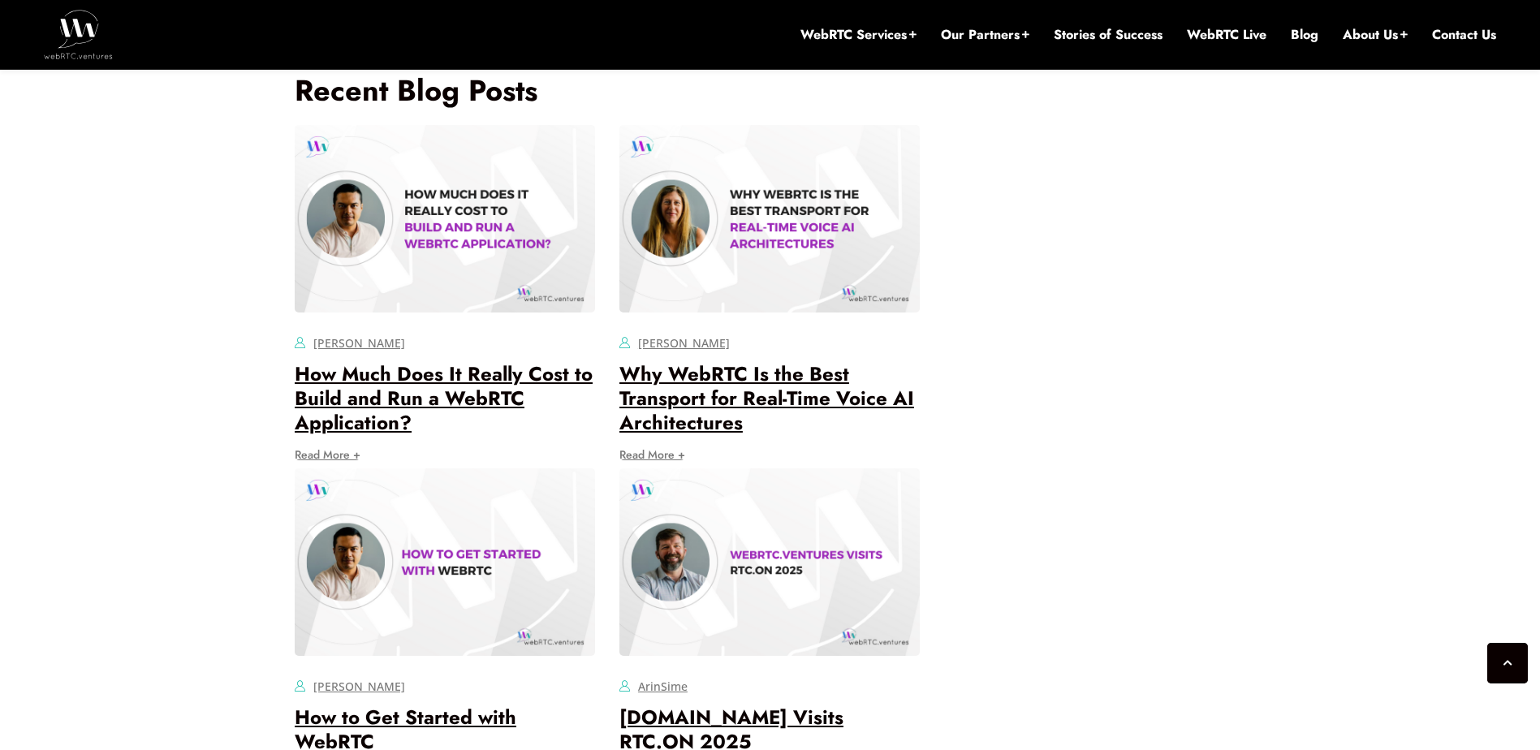
scroll to position [4561, 0]
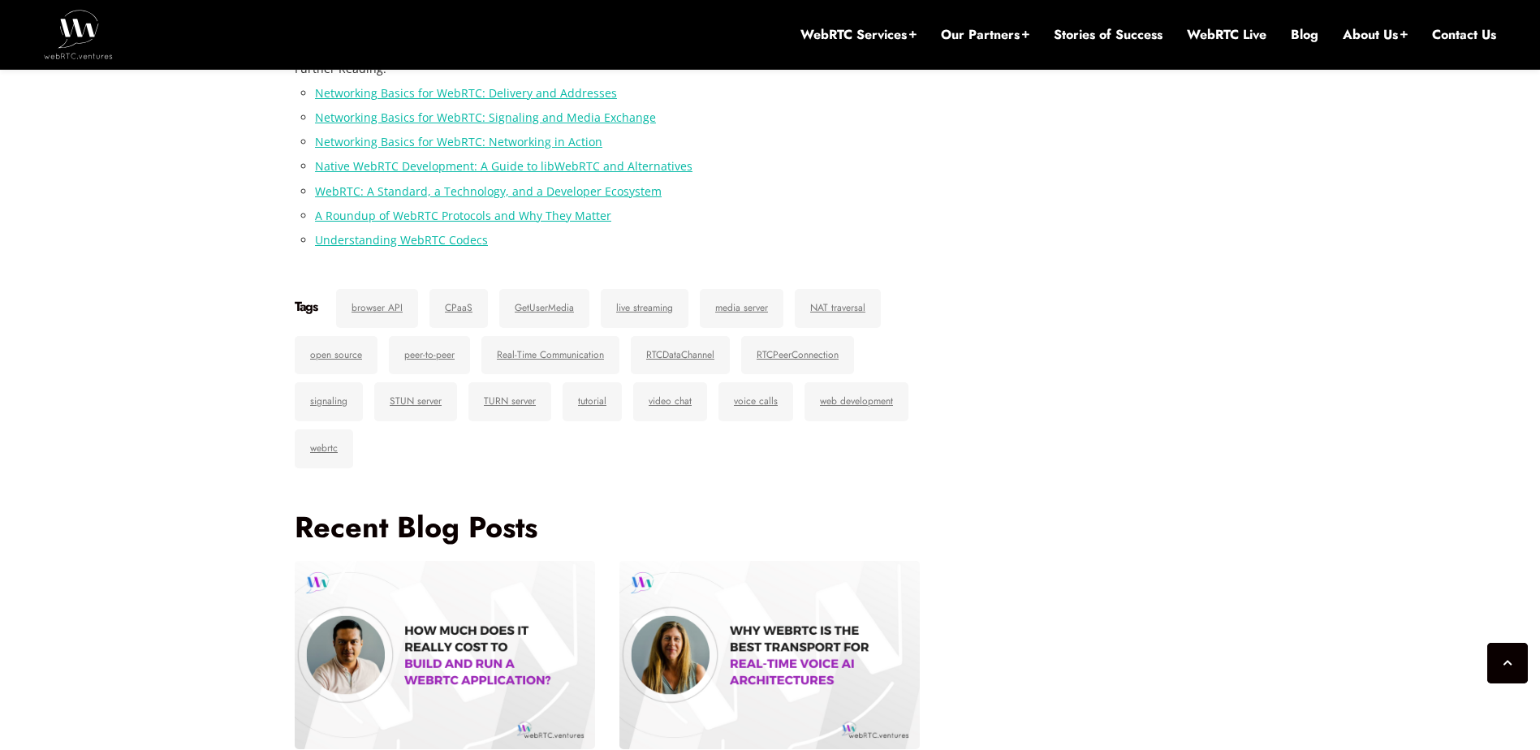
scroll to position [7914, 0]
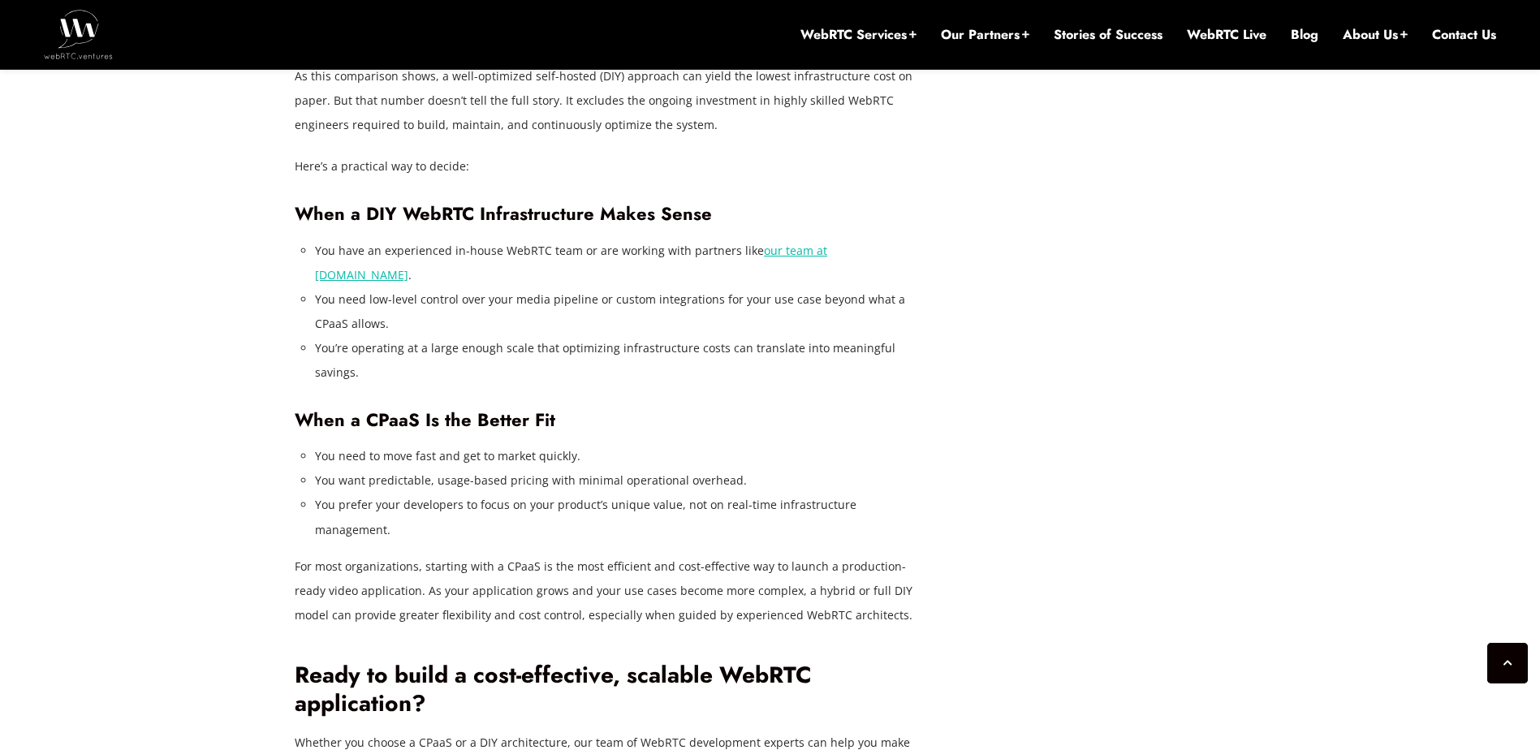
scroll to position [5073, 0]
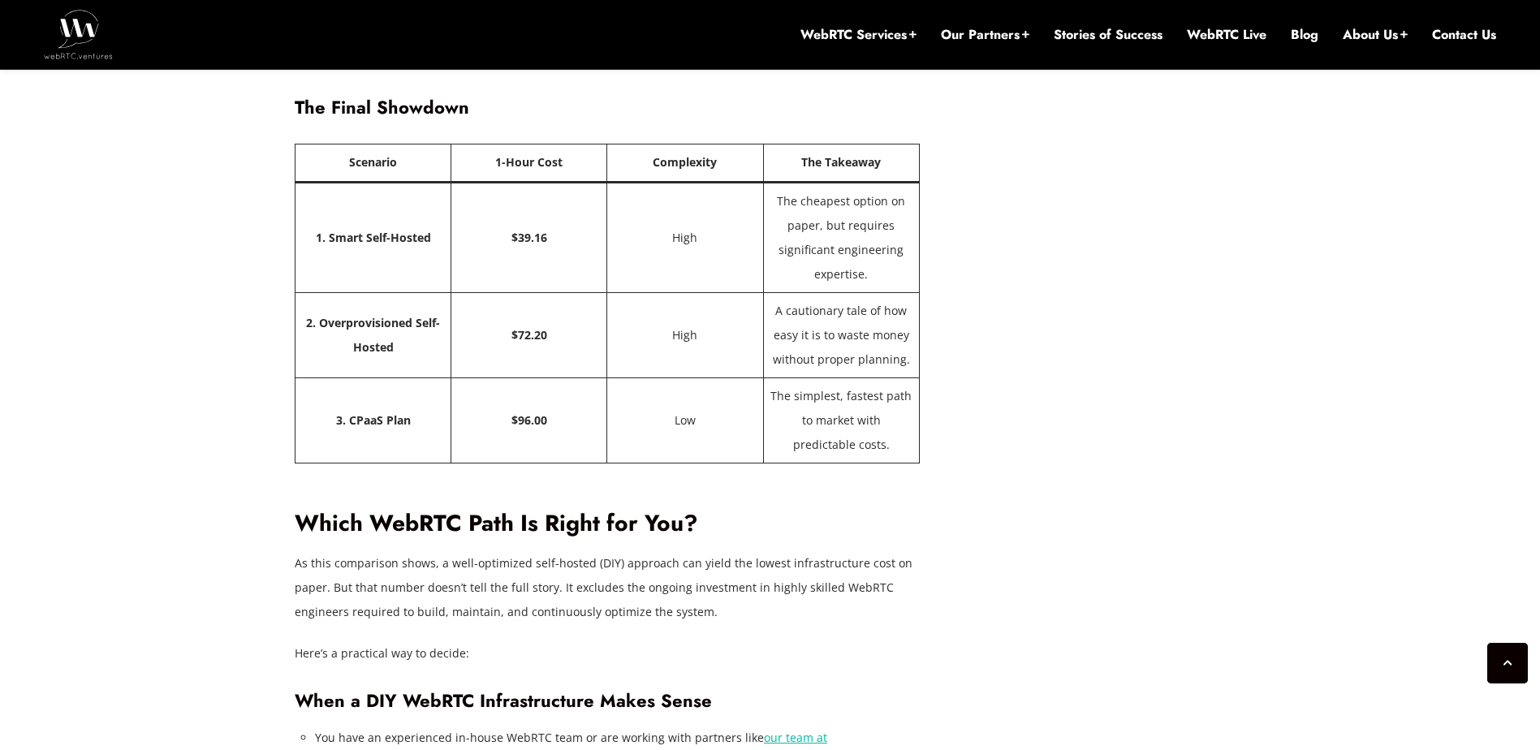
click at [719, 510] on h2 "Which WebRTC Path Is Right for You?" at bounding box center [607, 524] width 625 height 28
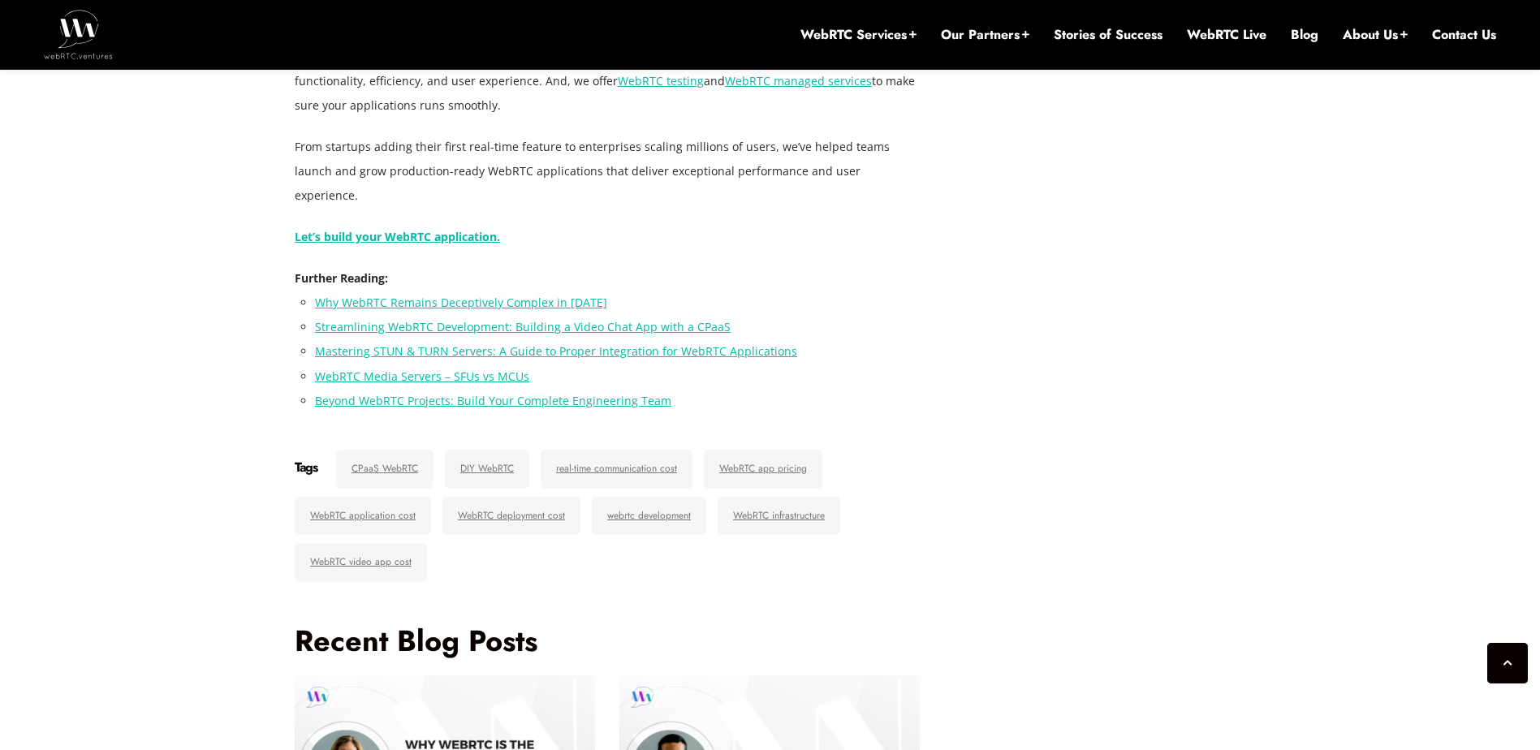
scroll to position [6453, 0]
